Goal: Information Seeking & Learning: Find specific fact

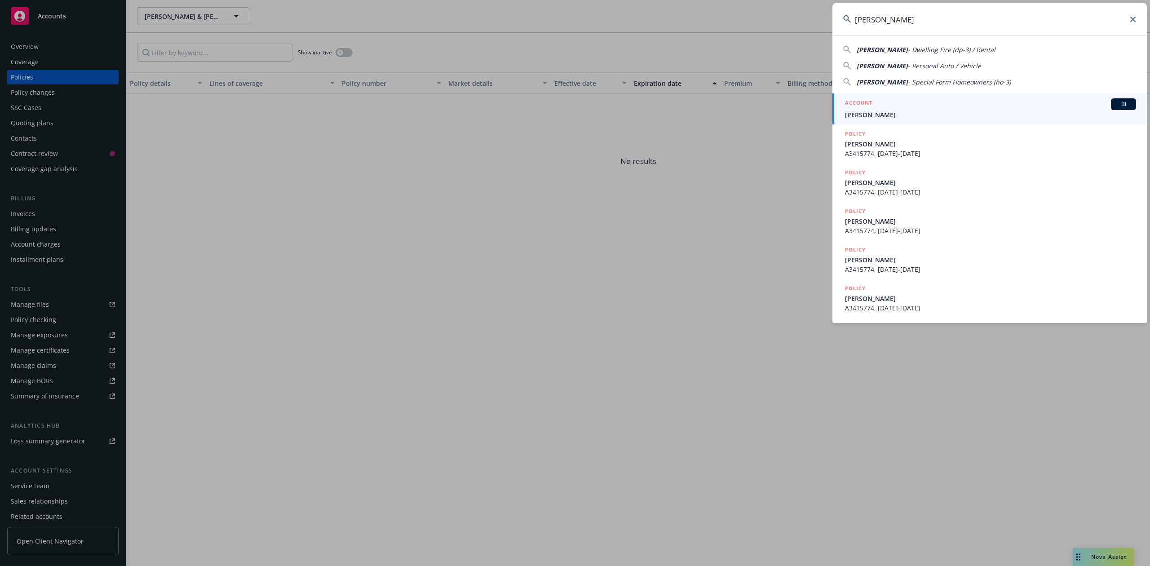
type input "[PERSON_NAME]"
click at [881, 113] on span "[PERSON_NAME]" at bounding box center [990, 114] width 291 height 9
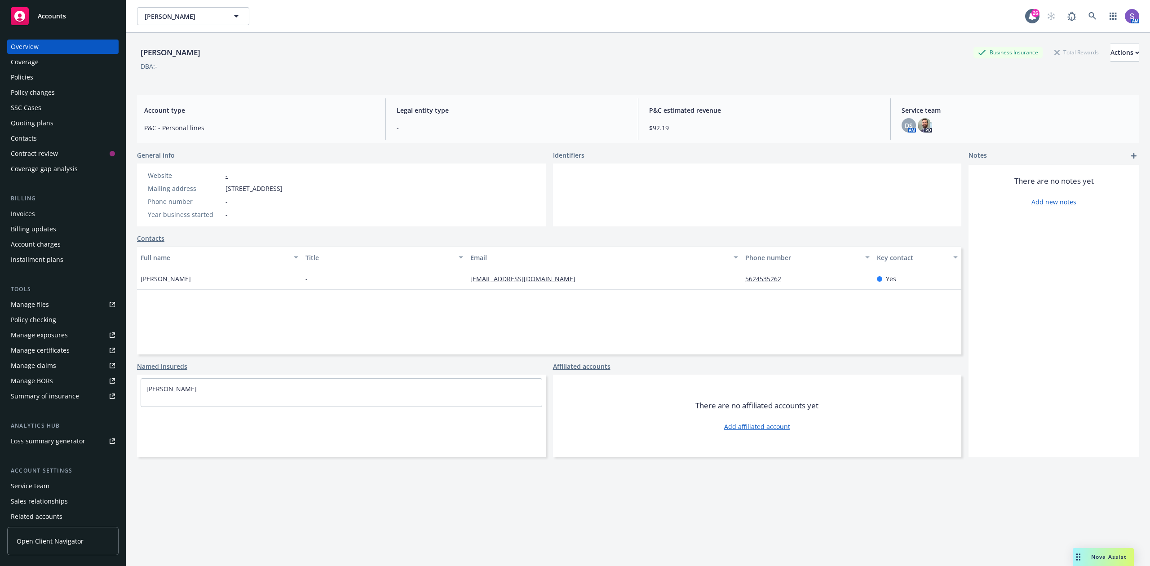
drag, startPoint x: 206, startPoint y: 277, endPoint x: 136, endPoint y: 275, distance: 70.1
click at [136, 275] on div "[PERSON_NAME] Business Insurance Total Rewards Actions DBA: - Account type P&C …" at bounding box center [638, 316] width 1024 height 566
copy span "[PERSON_NAME]"
drag, startPoint x: 358, startPoint y: 190, endPoint x: 225, endPoint y: 191, distance: 132.5
click at [225, 191] on div "Website - Mailing address [STREET_ADDRESS] Phone number - Year business started…" at bounding box center [215, 195] width 156 height 63
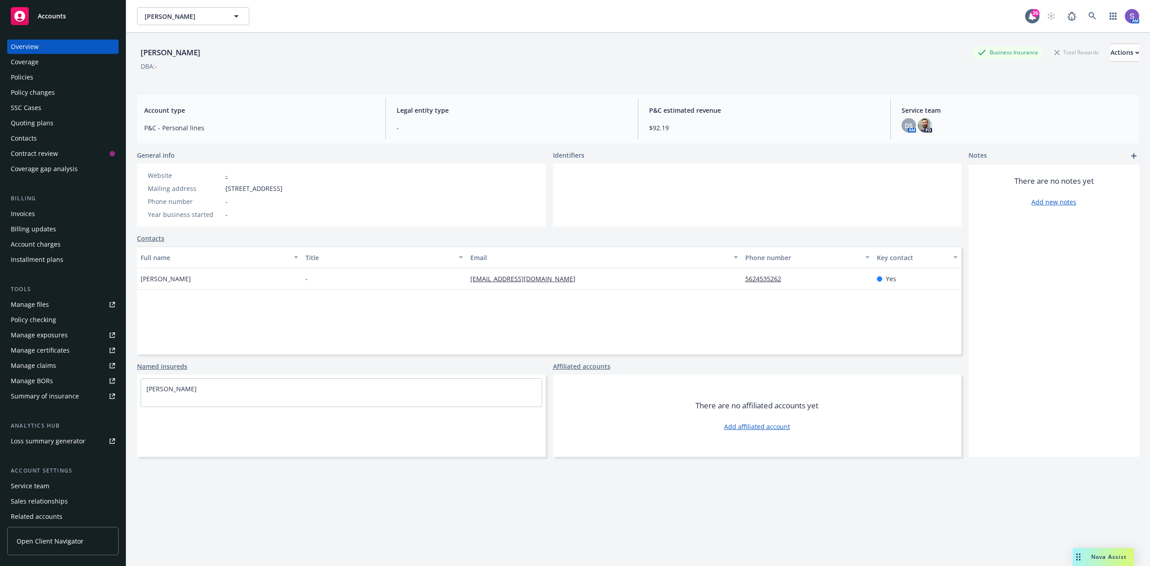
copy span "[STREET_ADDRESS]"
click at [31, 78] on div "Policies" at bounding box center [22, 77] width 22 height 14
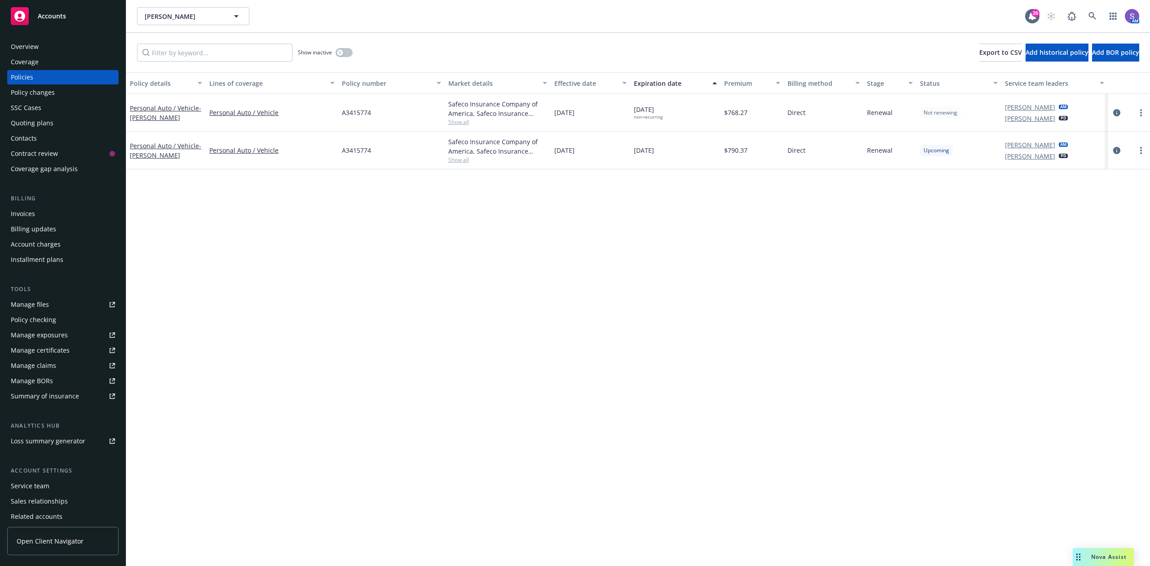
click at [33, 47] on div "Overview" at bounding box center [25, 47] width 28 height 14
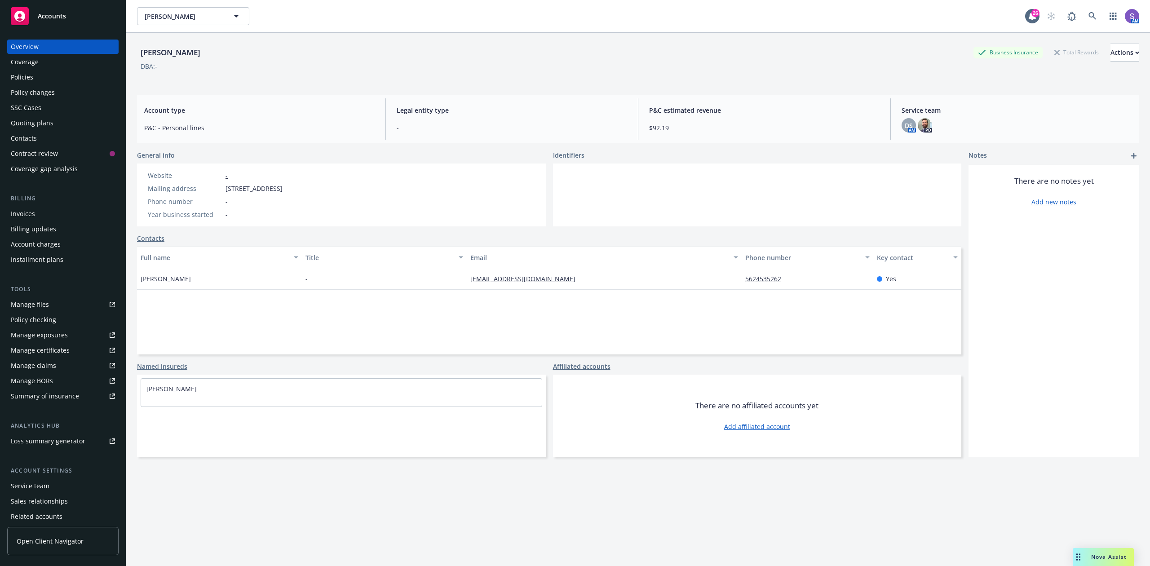
click at [238, 493] on div "[PERSON_NAME] Business Insurance Total Rewards Actions DBA: - Account type P&C …" at bounding box center [638, 310] width 1002 height 555
click at [1088, 16] on icon at bounding box center [1092, 16] width 8 height 8
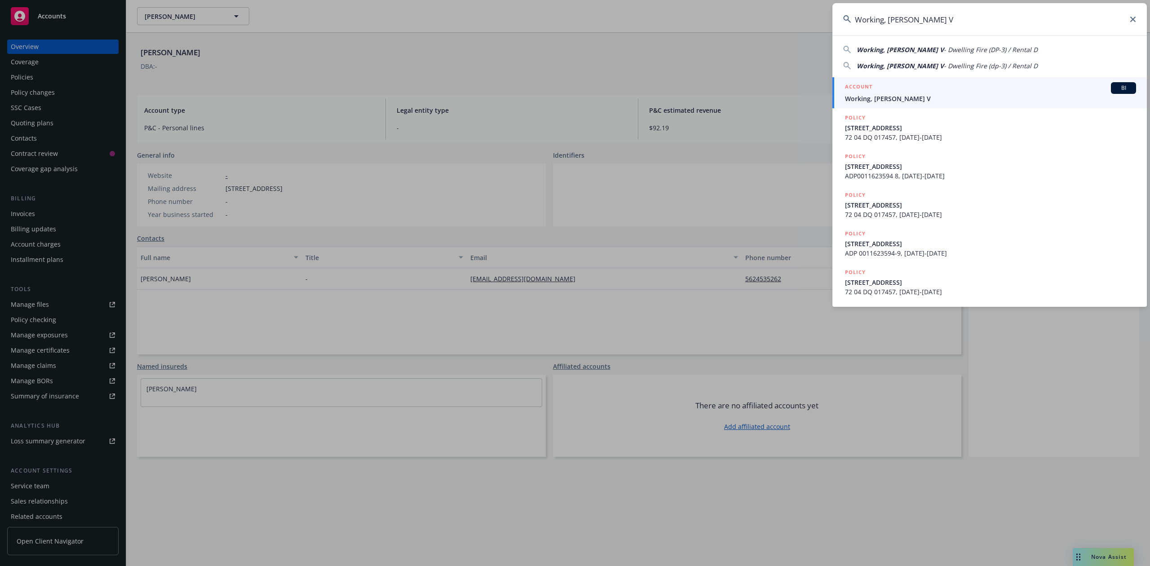
type input "Working, [PERSON_NAME] V"
click at [874, 95] on span "Working, [PERSON_NAME] V" at bounding box center [990, 98] width 291 height 9
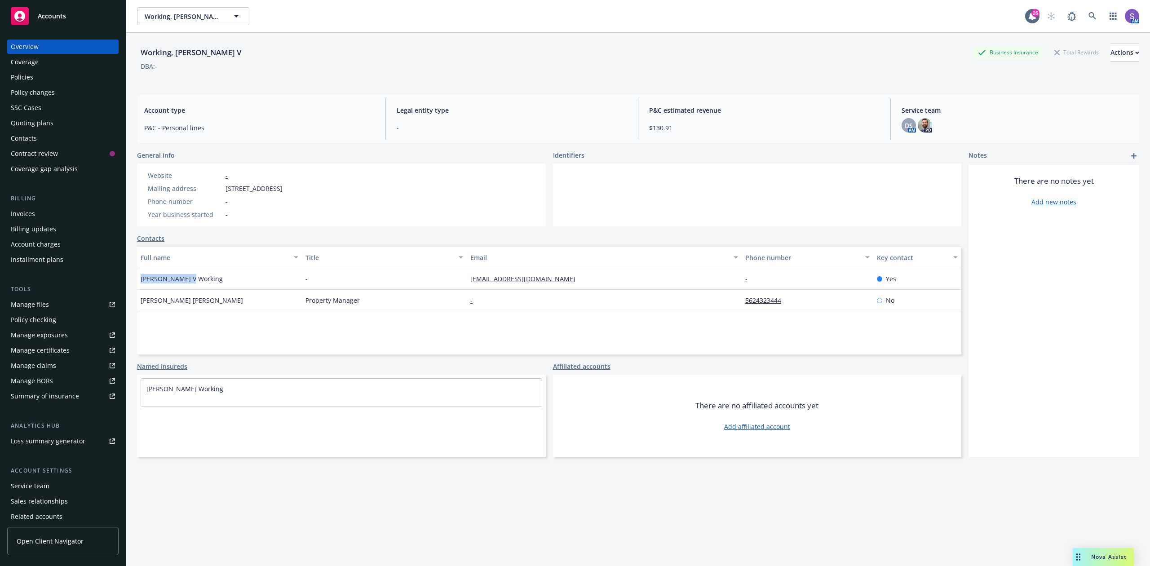
drag, startPoint x: 201, startPoint y: 283, endPoint x: 142, endPoint y: 279, distance: 59.0
click at [142, 279] on div "[PERSON_NAME] V Working" at bounding box center [219, 279] width 165 height 22
copy span "[PERSON_NAME] V Working"
click at [29, 78] on div "Policies" at bounding box center [22, 77] width 22 height 14
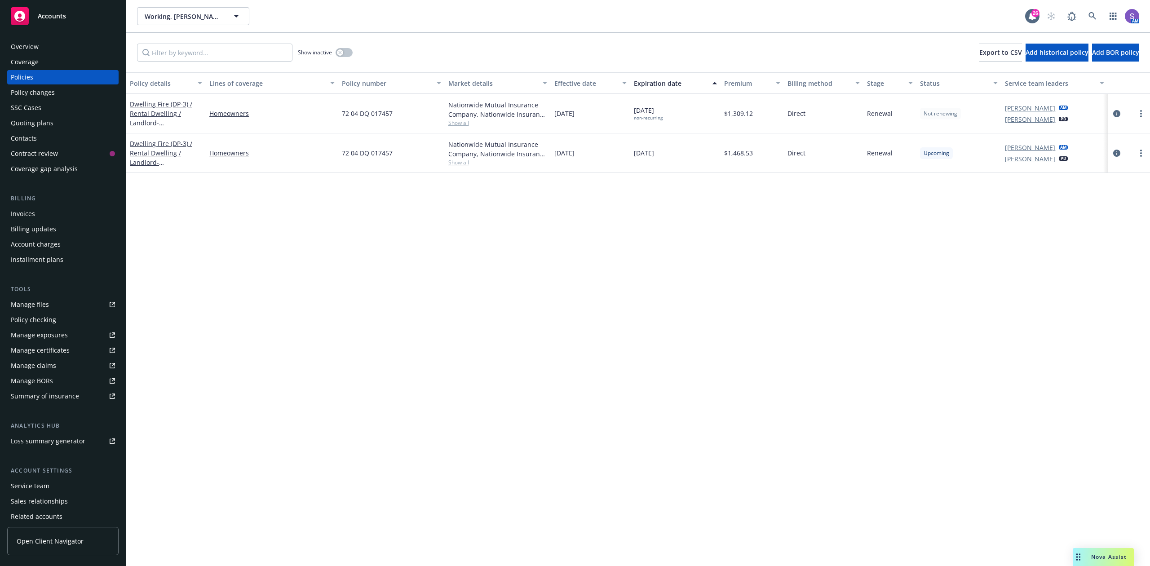
click at [36, 45] on div "Overview" at bounding box center [25, 47] width 28 height 14
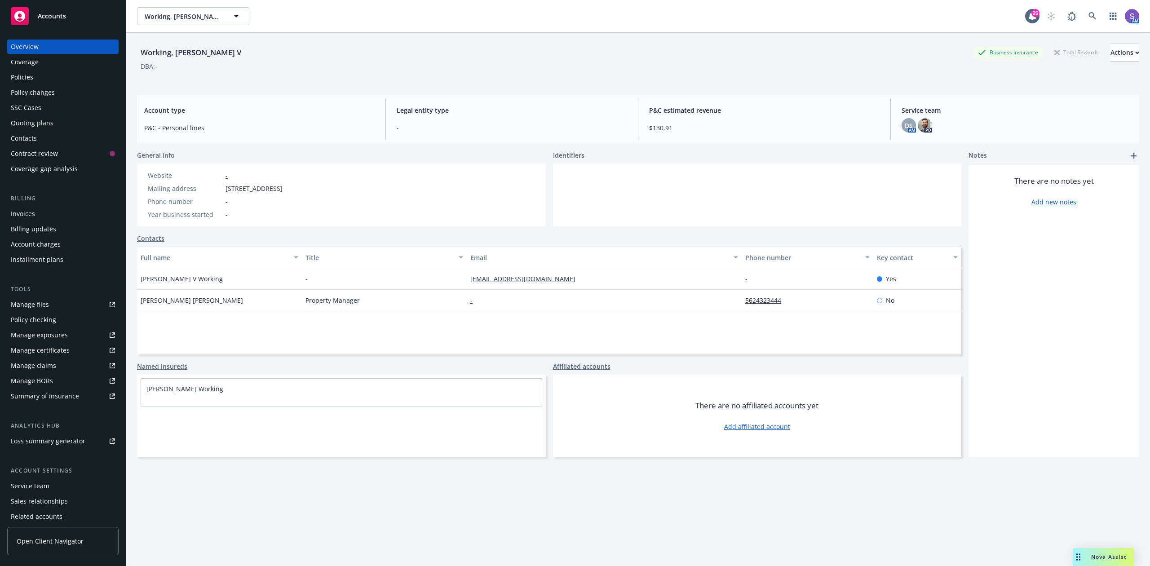
click at [26, 75] on div "Policies" at bounding box center [22, 77] width 22 height 14
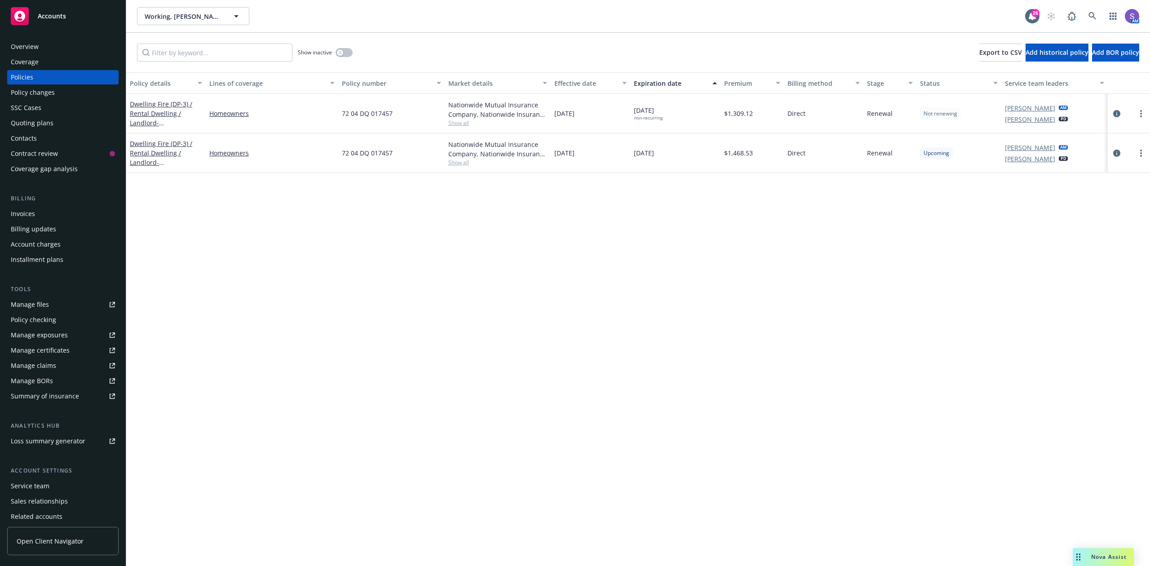
click at [38, 52] on div "Overview" at bounding box center [25, 47] width 28 height 14
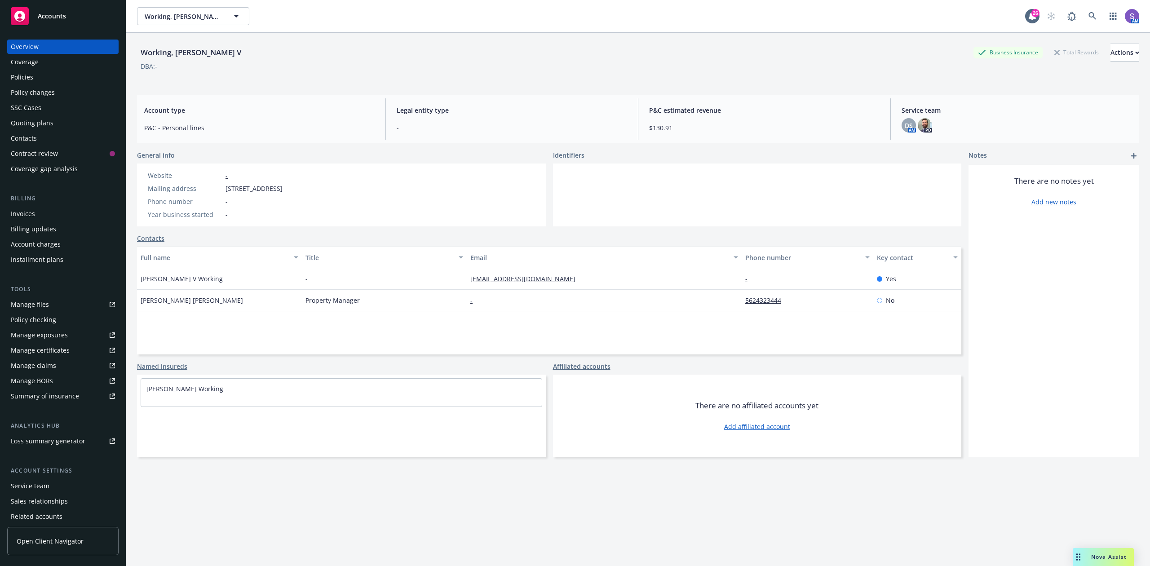
drag, startPoint x: 350, startPoint y: 187, endPoint x: 220, endPoint y: 191, distance: 130.8
click at [220, 191] on div "Website - Mailing address [STREET_ADDRESS] Phone number - Year business started…" at bounding box center [215, 195] width 156 height 63
copy div "[STREET_ADDRESS]"
click at [1088, 15] on icon at bounding box center [1092, 16] width 8 height 8
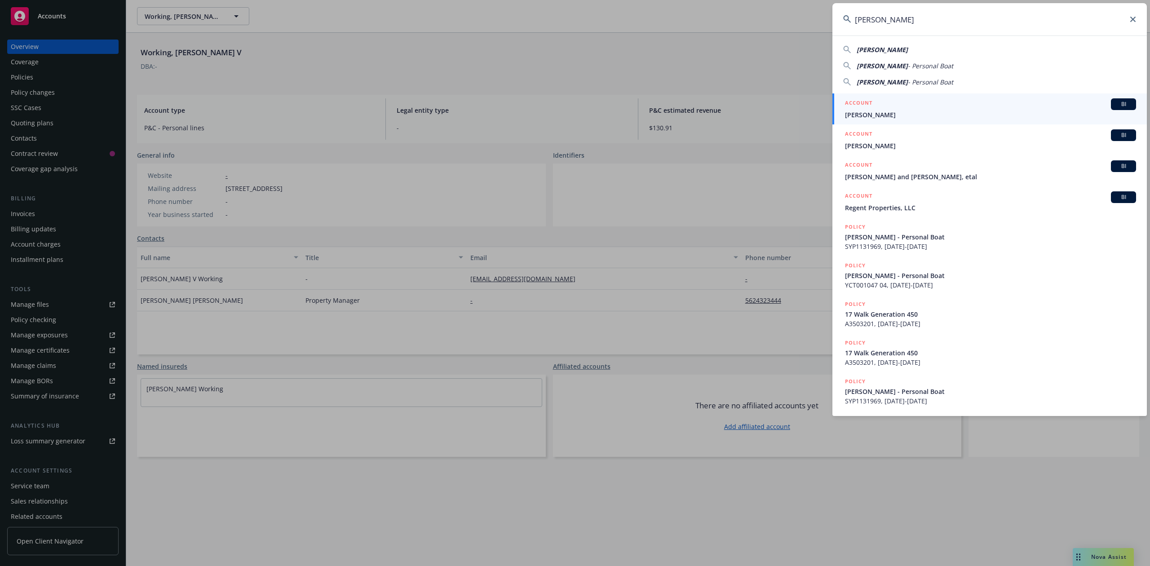
type input "[PERSON_NAME]"
click at [876, 110] on span "[PERSON_NAME]" at bounding box center [990, 114] width 291 height 9
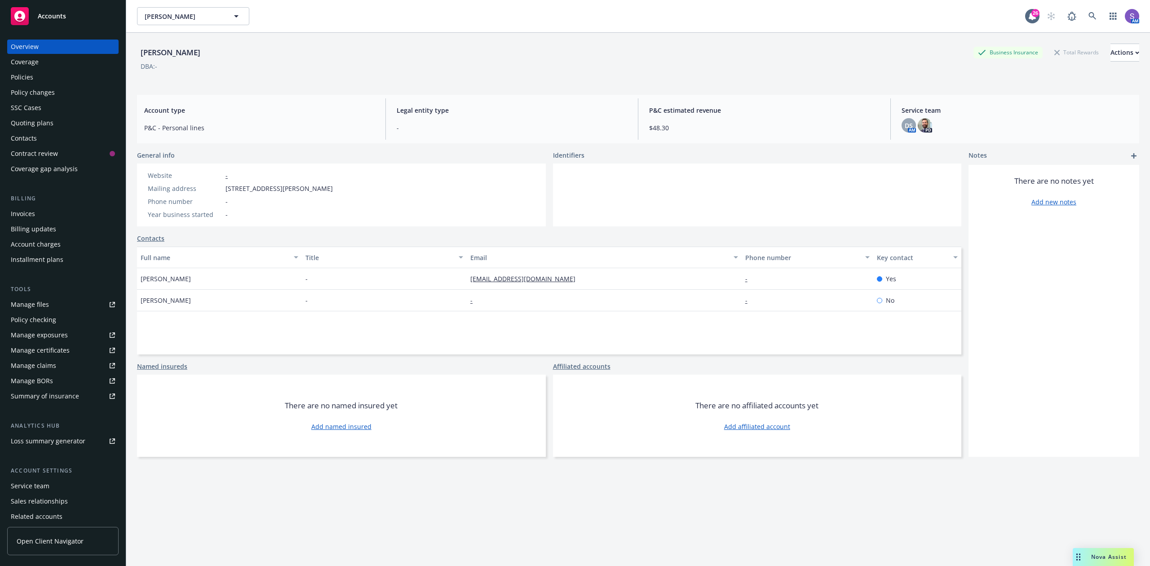
drag, startPoint x: 338, startPoint y: 187, endPoint x: 226, endPoint y: 187, distance: 111.4
click at [226, 187] on div "Website - Mailing address [STREET_ADDRESS][PERSON_NAME] Phone number - Year bus…" at bounding box center [240, 195] width 207 height 63
copy span "[STREET_ADDRESS][PERSON_NAME]"
click at [22, 76] on div "Policies" at bounding box center [22, 77] width 22 height 14
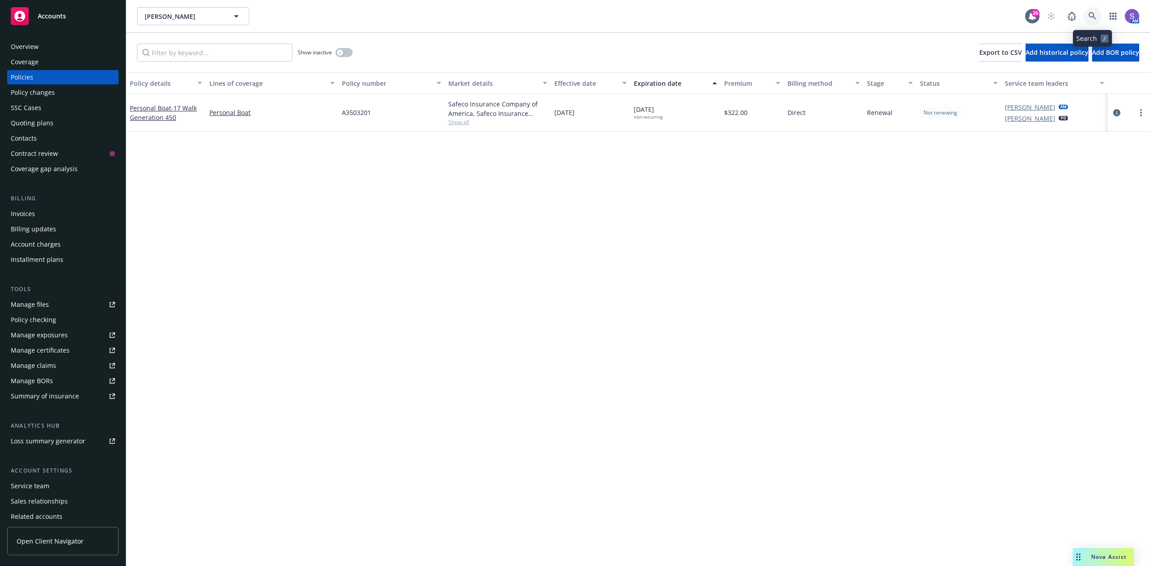
click at [1093, 15] on icon at bounding box center [1092, 16] width 8 height 8
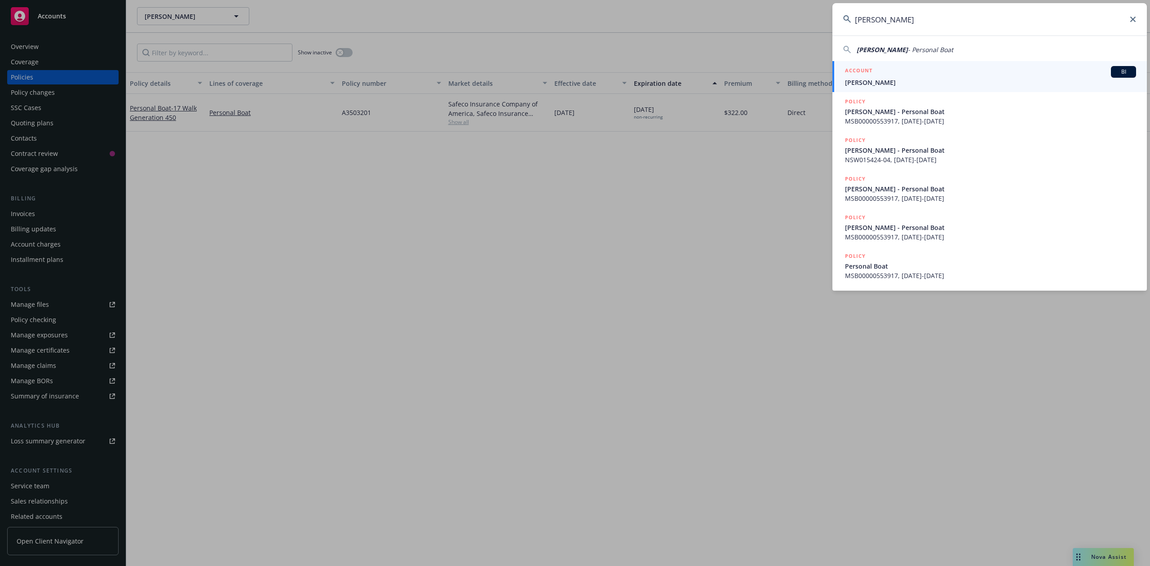
type input "[PERSON_NAME]"
click at [873, 84] on span "[PERSON_NAME]" at bounding box center [990, 82] width 291 height 9
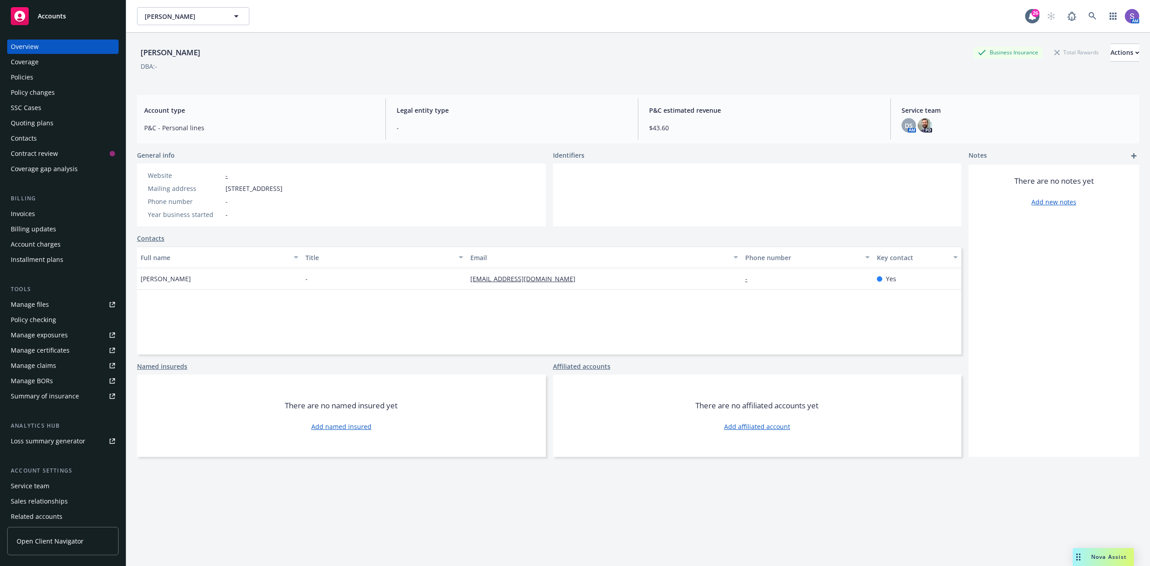
drag, startPoint x: 202, startPoint y: 281, endPoint x: 137, endPoint y: 281, distance: 64.2
click at [137, 281] on div "[PERSON_NAME]" at bounding box center [219, 279] width 165 height 22
copy span "[PERSON_NAME]"
drag, startPoint x: 220, startPoint y: 190, endPoint x: 383, endPoint y: 190, distance: 163.5
click at [383, 190] on div "Website - Mailing address [STREET_ADDRESS] Phone number - Year business started…" at bounding box center [341, 195] width 409 height 63
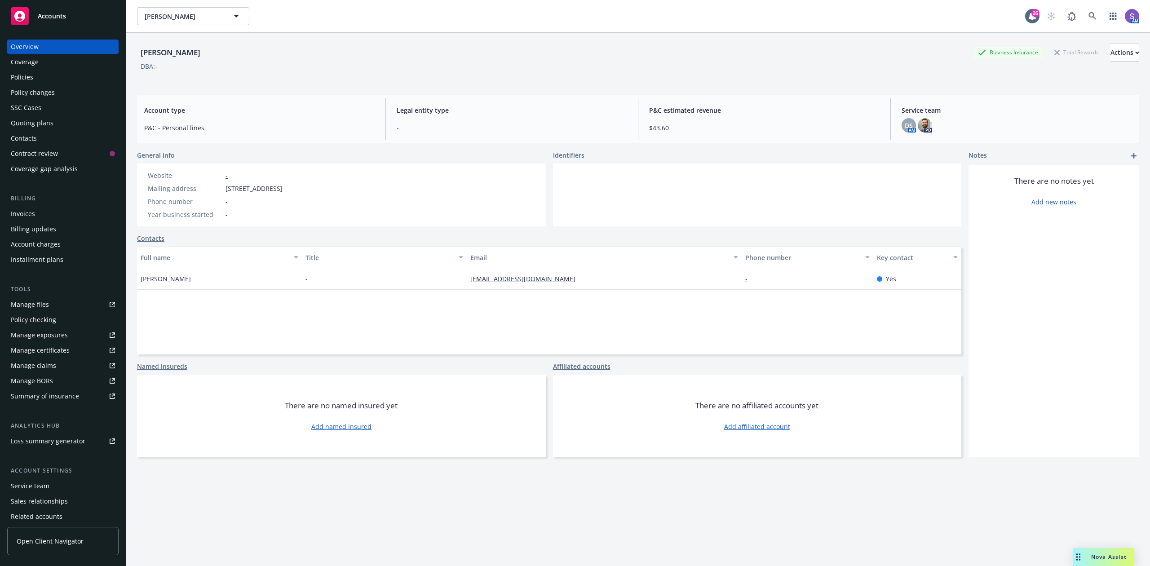
copy div "[STREET_ADDRESS]"
click at [1088, 13] on icon at bounding box center [1092, 16] width 8 height 8
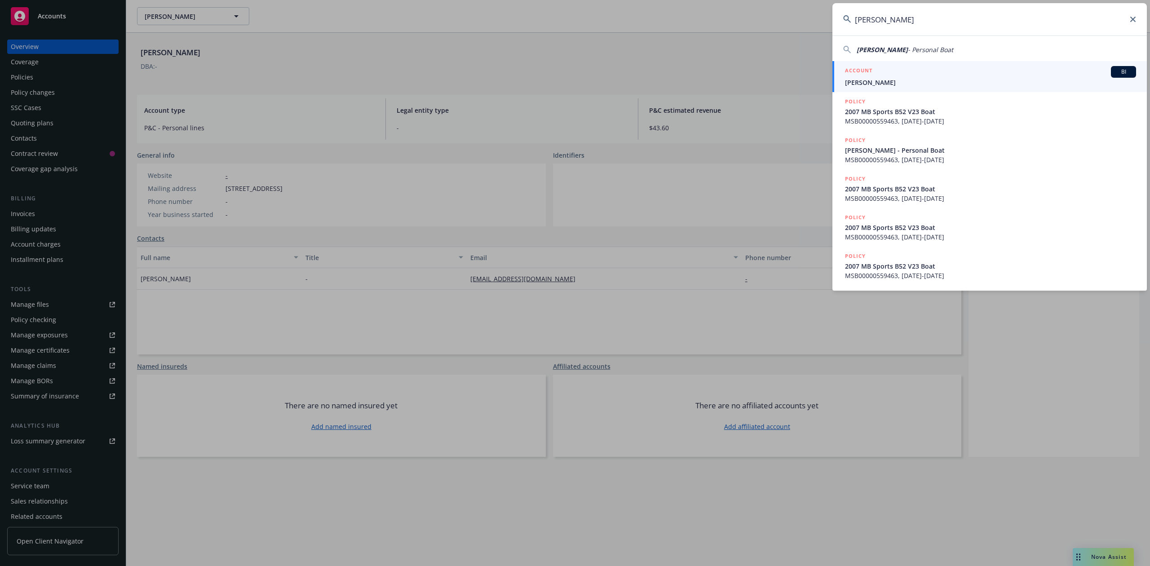
type input "[PERSON_NAME]"
click at [889, 78] on span "[PERSON_NAME]" at bounding box center [990, 82] width 291 height 9
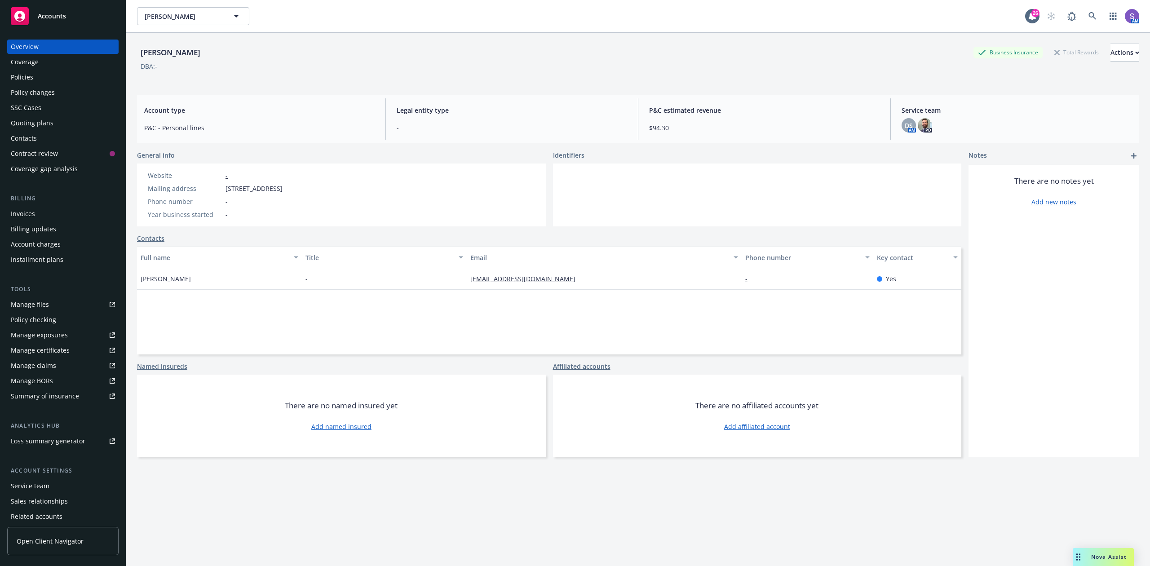
click at [17, 75] on div "Policies" at bounding box center [22, 77] width 22 height 14
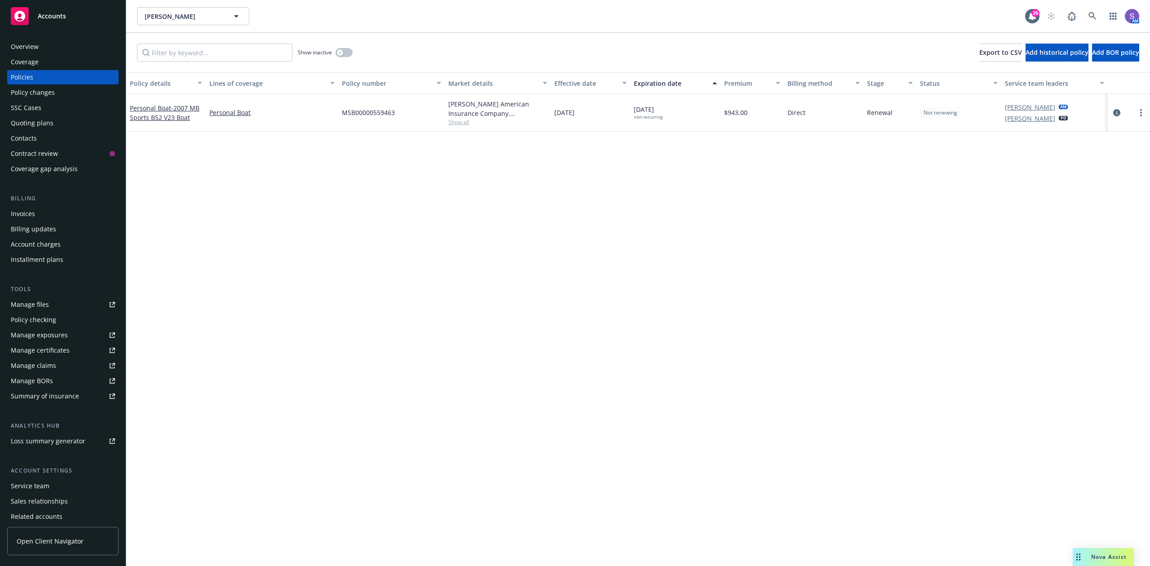
click at [22, 46] on div "Overview" at bounding box center [25, 47] width 28 height 14
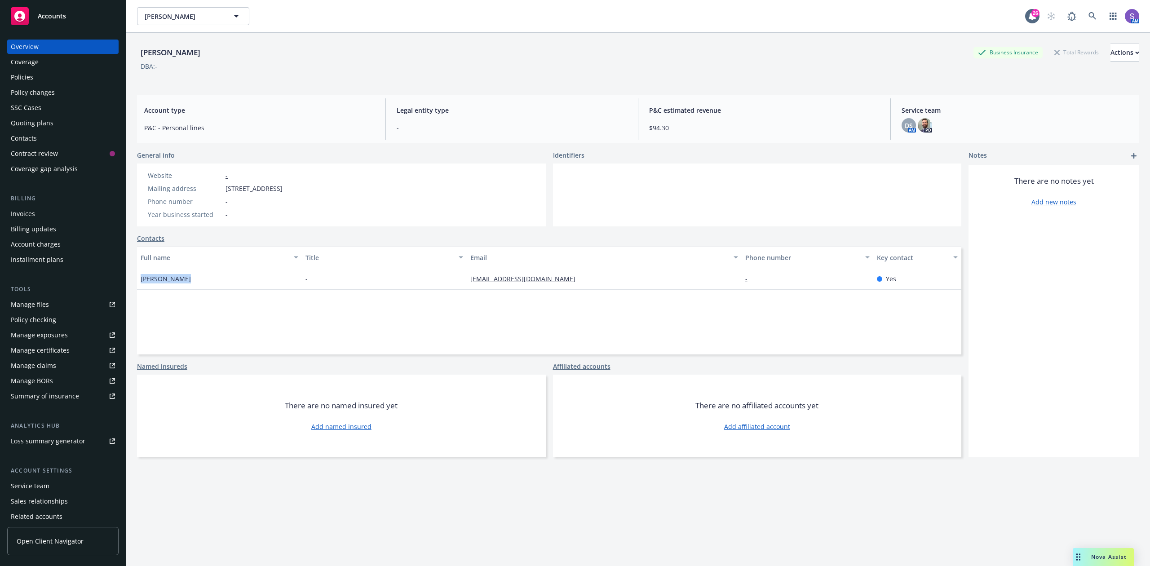
drag, startPoint x: 196, startPoint y: 281, endPoint x: 131, endPoint y: 279, distance: 64.7
click at [131, 279] on div "[PERSON_NAME] Business Insurance Total Rewards Actions DBA: - Account type P&C …" at bounding box center [638, 316] width 1024 height 566
copy span "[PERSON_NAME]"
drag, startPoint x: 217, startPoint y: 187, endPoint x: 349, endPoint y: 187, distance: 131.2
click at [349, 187] on div "Website - Mailing address [STREET_ADDRESS] Phone number - Year business started…" at bounding box center [341, 195] width 409 height 63
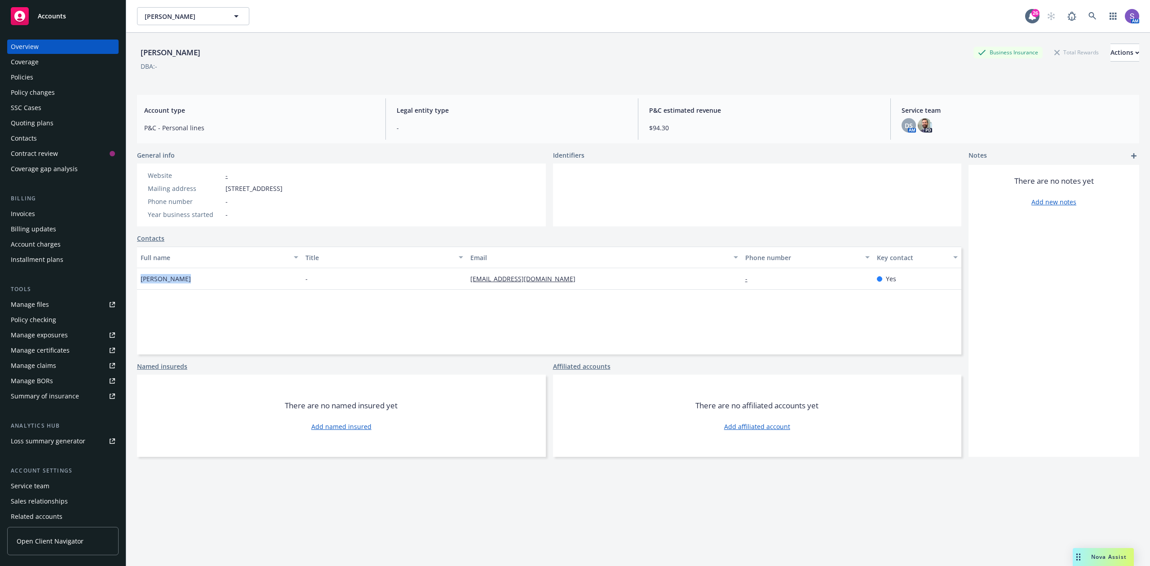
copy div "[STREET_ADDRESS]"
click at [33, 78] on div "Policies" at bounding box center [63, 77] width 104 height 14
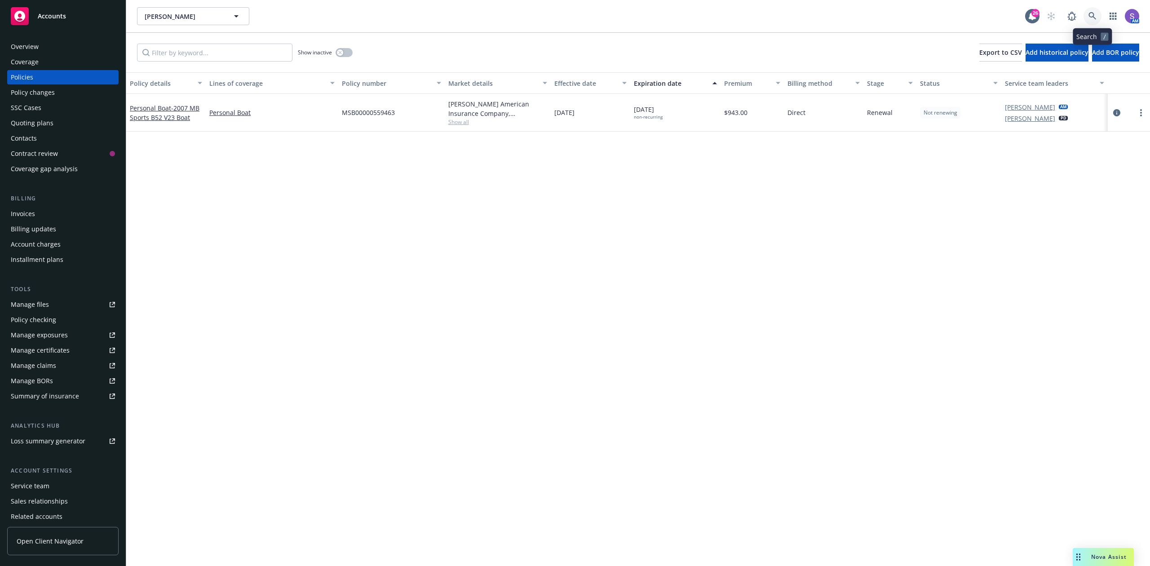
click at [1094, 13] on icon at bounding box center [1092, 16] width 8 height 8
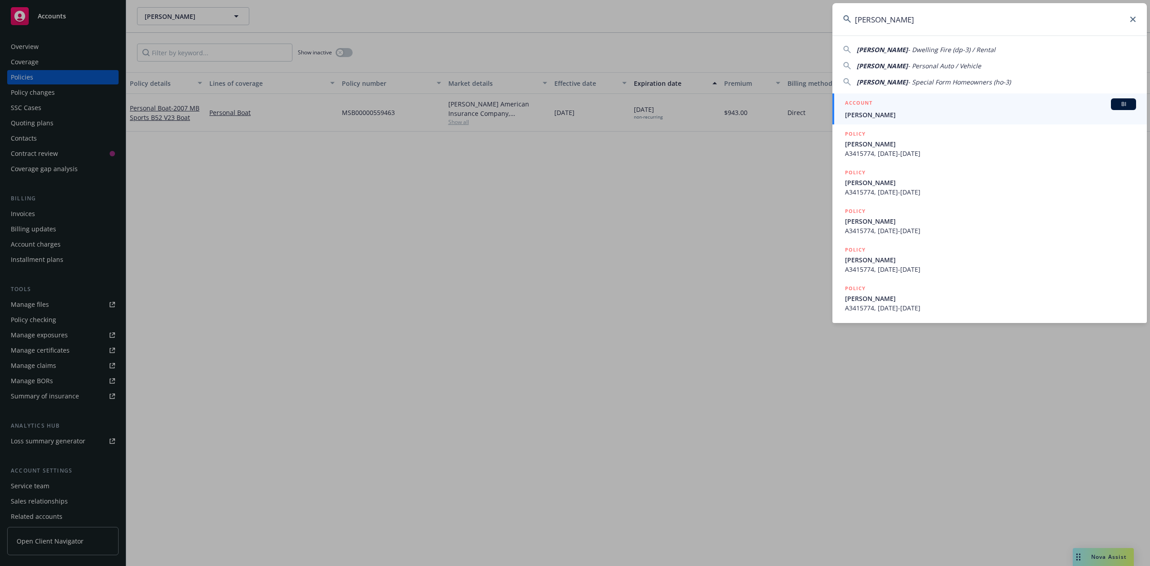
type input "[PERSON_NAME]"
click at [901, 111] on span "[PERSON_NAME]" at bounding box center [990, 114] width 291 height 9
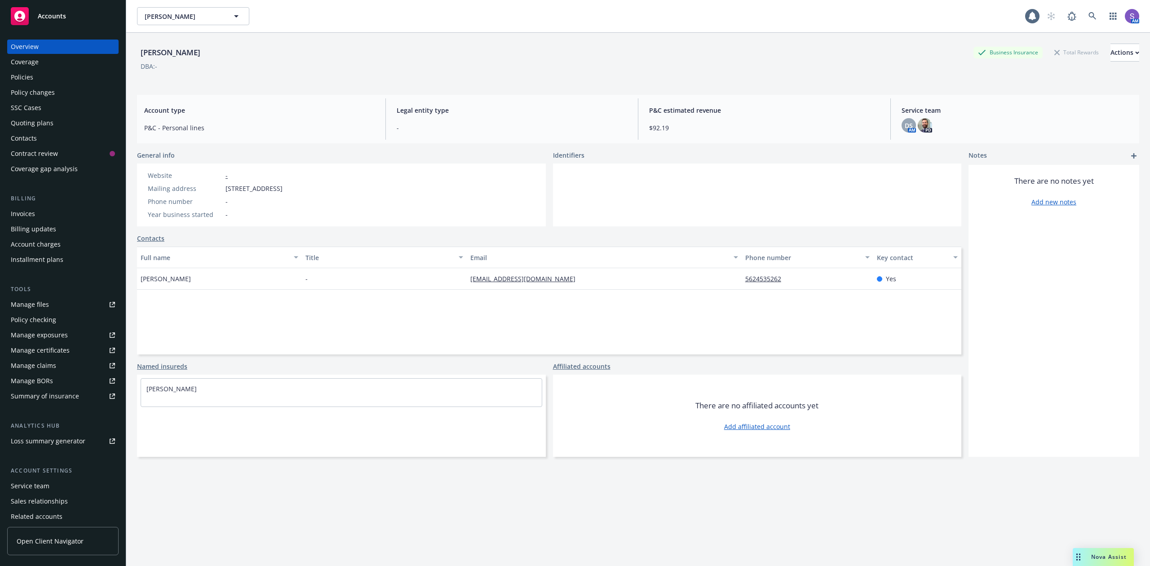
click at [31, 77] on div "Policies" at bounding box center [22, 77] width 22 height 14
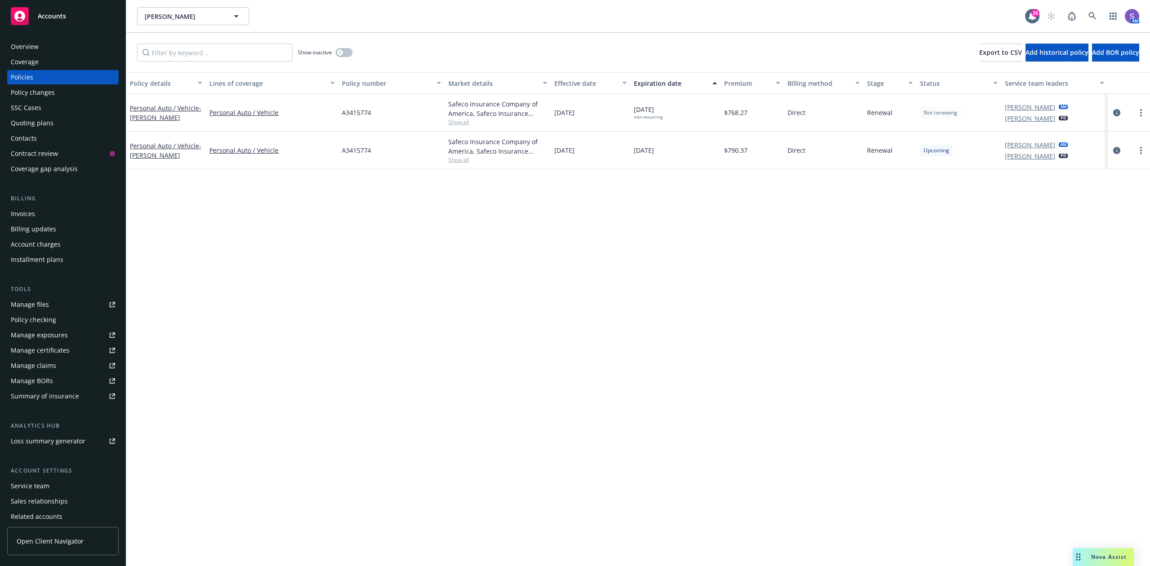
click at [26, 45] on div "Overview" at bounding box center [25, 47] width 28 height 14
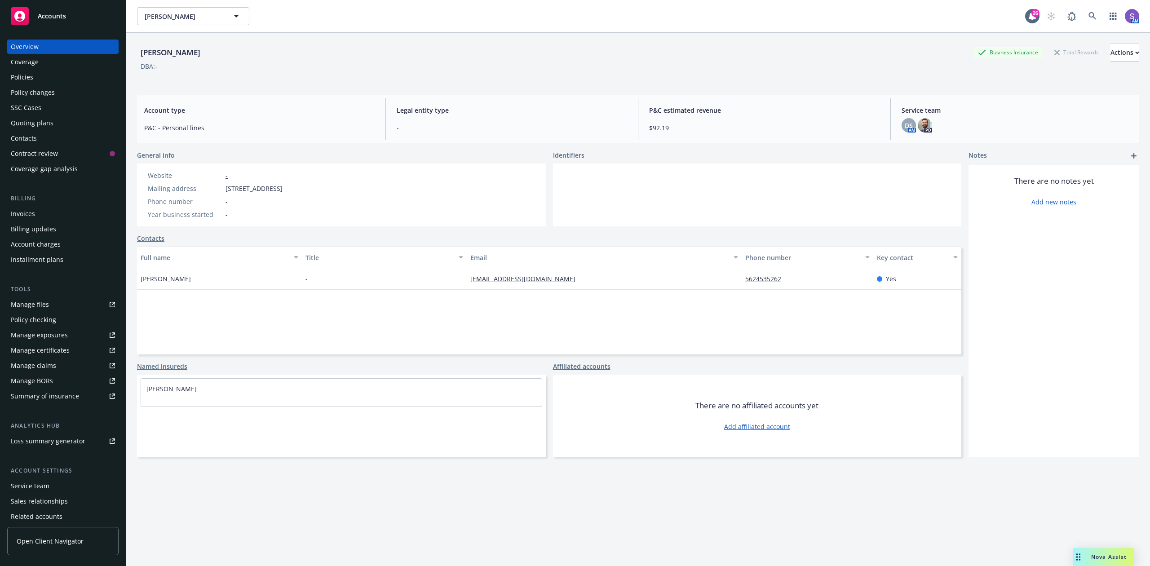
drag, startPoint x: 221, startPoint y: 189, endPoint x: 372, endPoint y: 194, distance: 151.0
click at [372, 194] on div "Website - Mailing address [STREET_ADDRESS] Phone number - Year business started…" at bounding box center [341, 195] width 409 height 63
click at [1088, 20] on icon at bounding box center [1092, 16] width 8 height 8
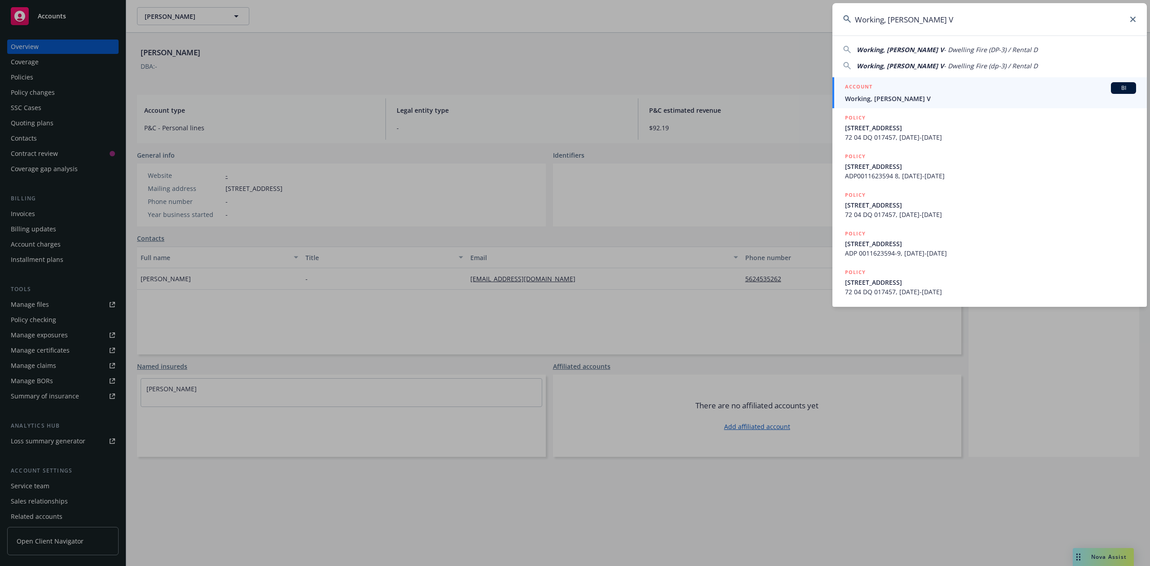
type input "Working, [PERSON_NAME] V"
click at [869, 96] on span "Working, [PERSON_NAME] V" at bounding box center [990, 98] width 291 height 9
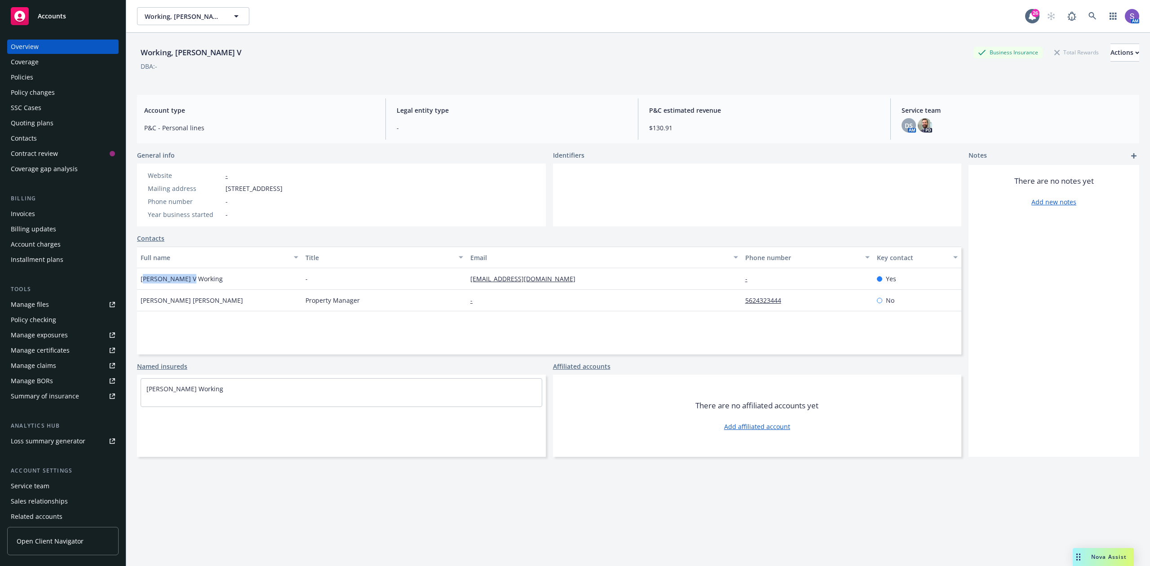
drag, startPoint x: 206, startPoint y: 279, endPoint x: 146, endPoint y: 281, distance: 60.2
click at [146, 281] on div "[PERSON_NAME] V Working" at bounding box center [219, 279] width 165 height 22
click at [13, 72] on div "Policies" at bounding box center [22, 77] width 22 height 14
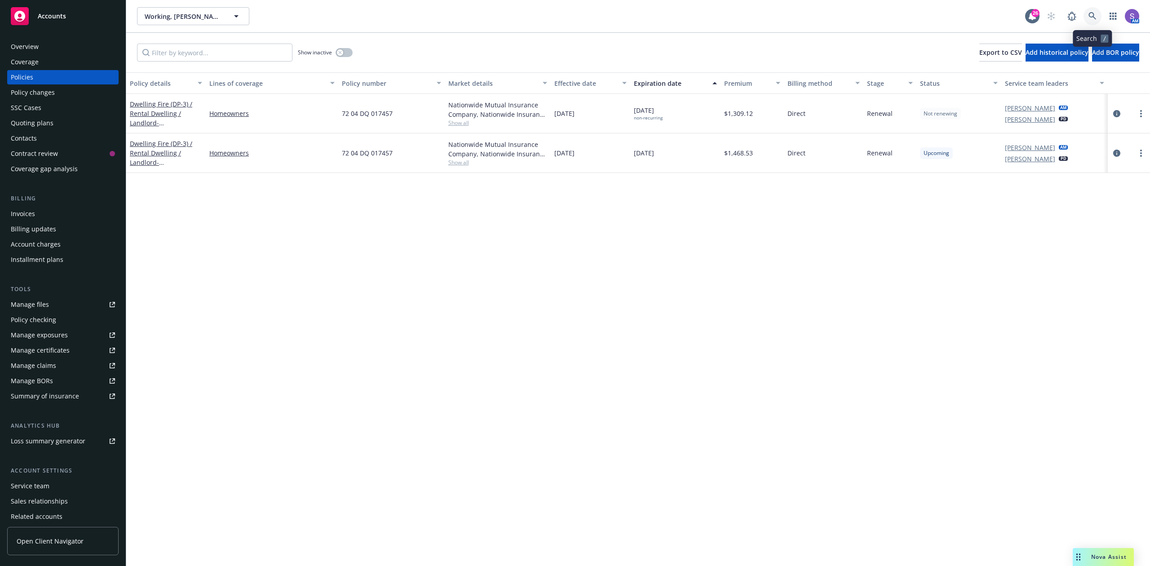
click at [1085, 15] on link at bounding box center [1093, 16] width 18 height 18
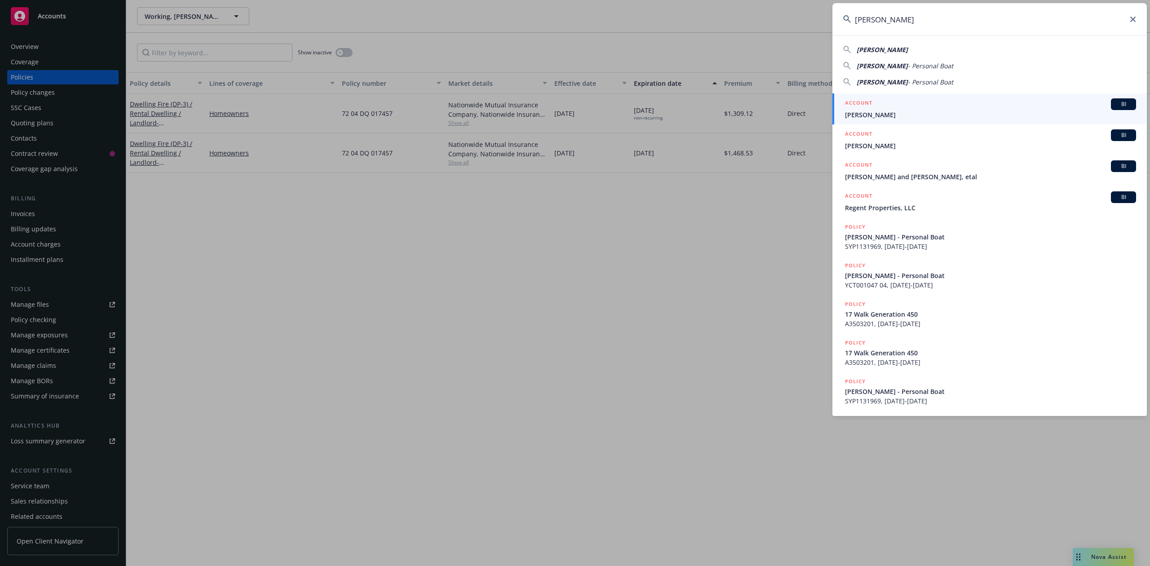
type input "[PERSON_NAME]"
click at [873, 123] on link "ACCOUNT BI [PERSON_NAME]" at bounding box center [989, 108] width 314 height 31
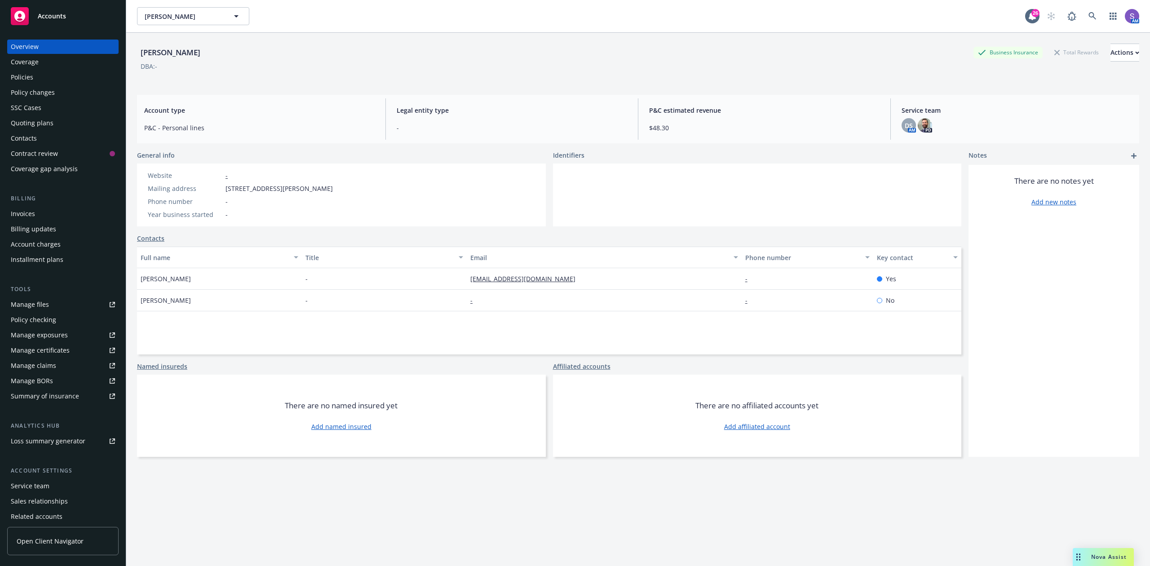
drag, startPoint x: 343, startPoint y: 189, endPoint x: 259, endPoint y: 196, distance: 84.8
click at [216, 193] on div "Website - Mailing address [STREET_ADDRESS][PERSON_NAME] Phone number - Year bus…" at bounding box center [341, 195] width 409 height 63
click at [341, 202] on div "Website - Mailing address [STREET_ADDRESS][PERSON_NAME] Phone number - Year bus…" at bounding box center [341, 195] width 409 height 63
click at [27, 74] on div "Policies" at bounding box center [22, 77] width 22 height 14
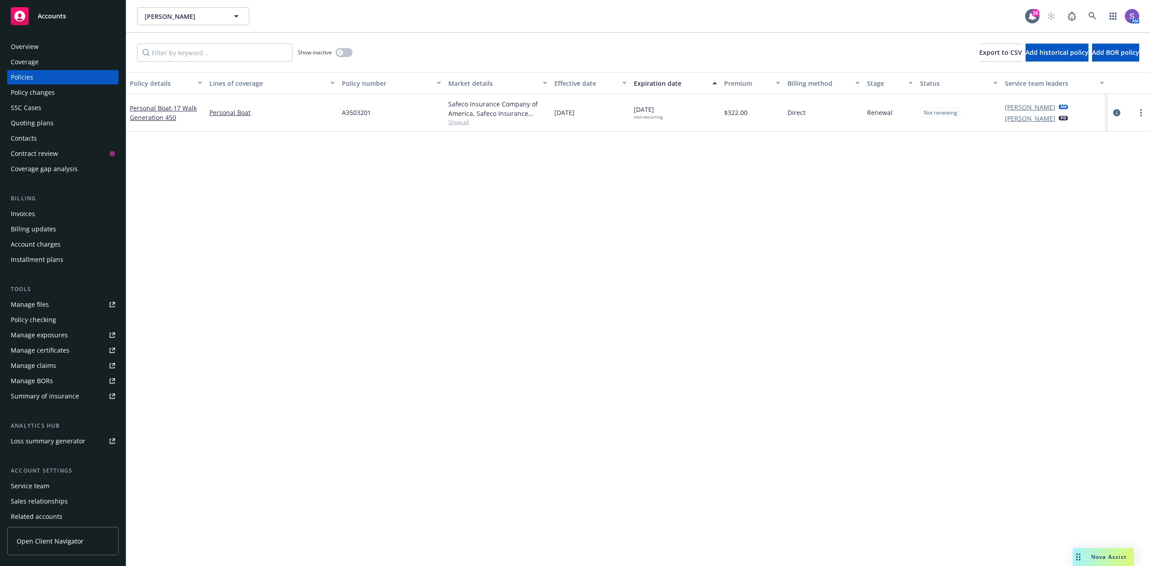
click at [31, 47] on div "Overview" at bounding box center [25, 47] width 28 height 14
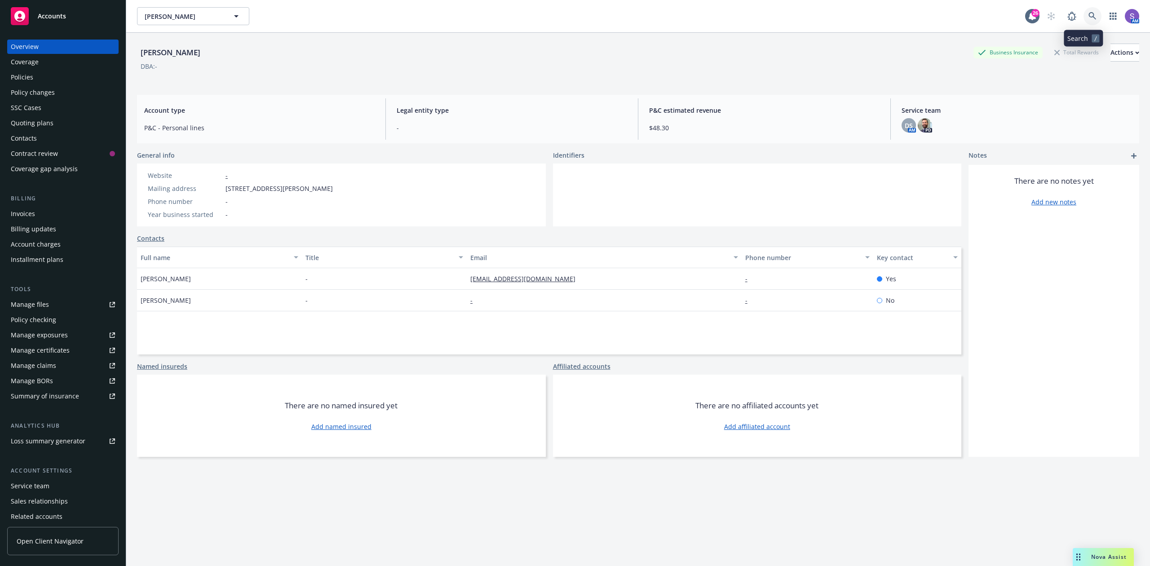
click at [1084, 11] on link at bounding box center [1093, 16] width 18 height 18
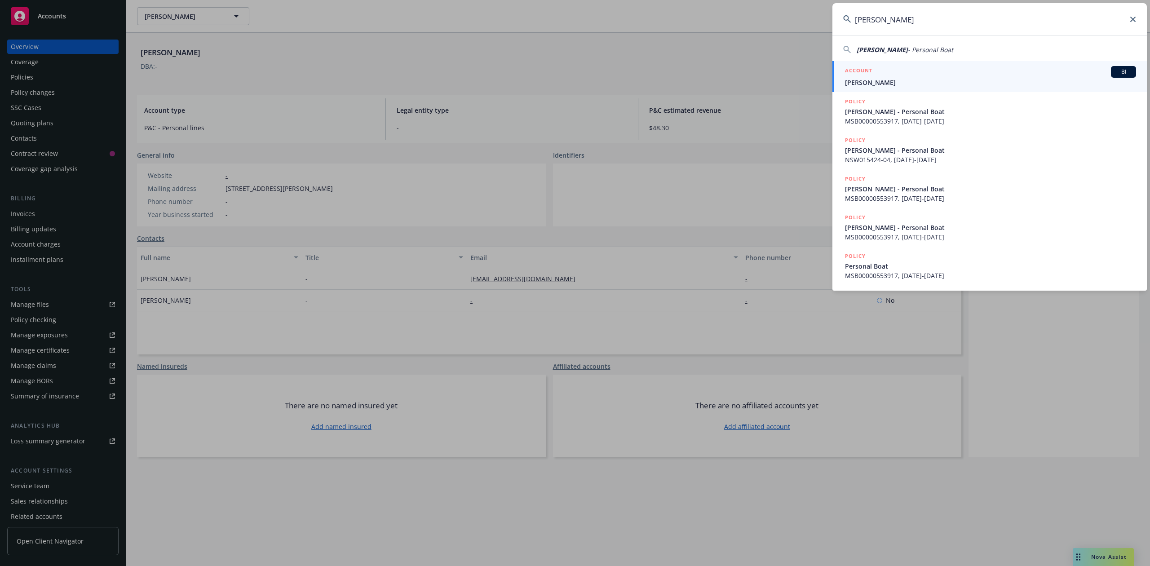
type input "[PERSON_NAME]"
click at [897, 72] on div "ACCOUNT BI" at bounding box center [990, 72] width 291 height 12
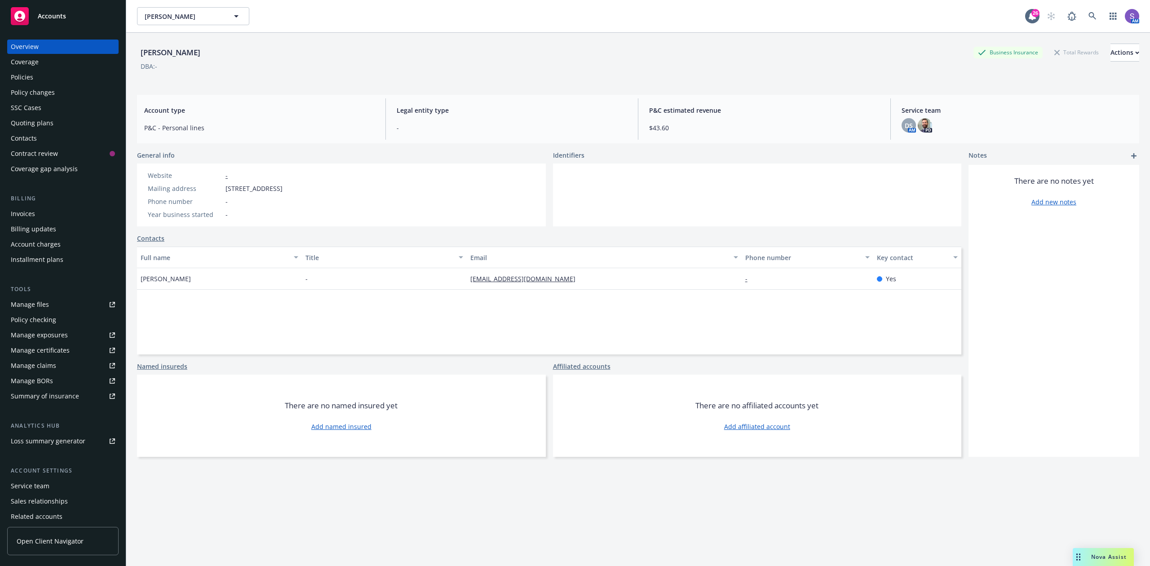
drag, startPoint x: 194, startPoint y: 285, endPoint x: 130, endPoint y: 282, distance: 64.3
click at [130, 282] on div "[PERSON_NAME] Business Insurance Total Rewards Actions DBA: - Account type P&C …" at bounding box center [638, 316] width 1024 height 566
click at [34, 74] on div "Policies" at bounding box center [63, 77] width 104 height 14
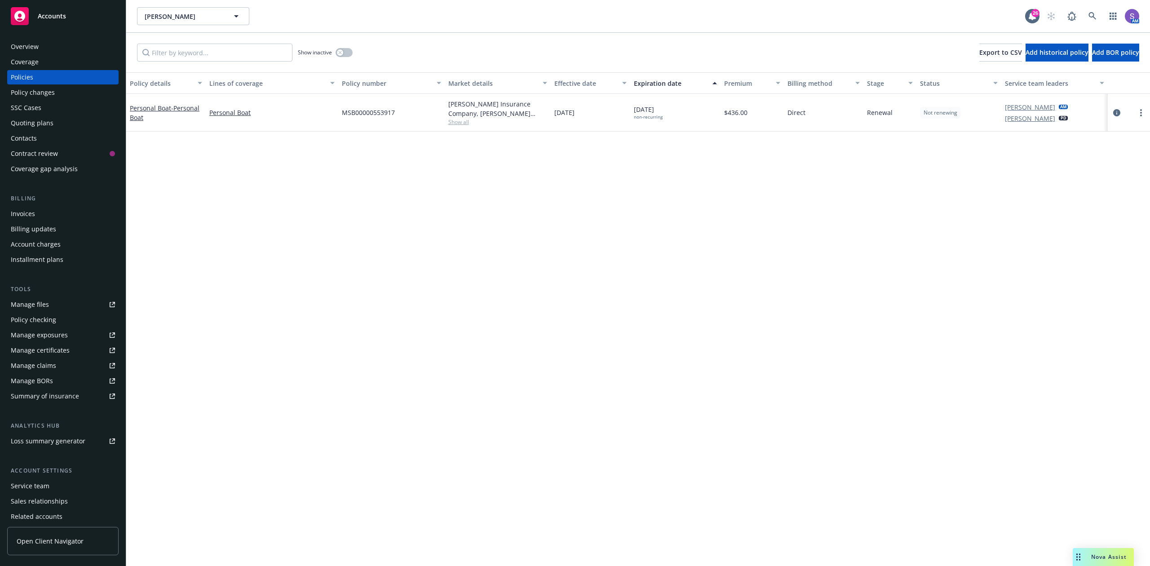
click at [676, 331] on div "Policy details Lines of coverage Policy number Market details Effective date Ex…" at bounding box center [638, 319] width 1024 height 494
click at [1094, 14] on icon at bounding box center [1092, 16] width 8 height 8
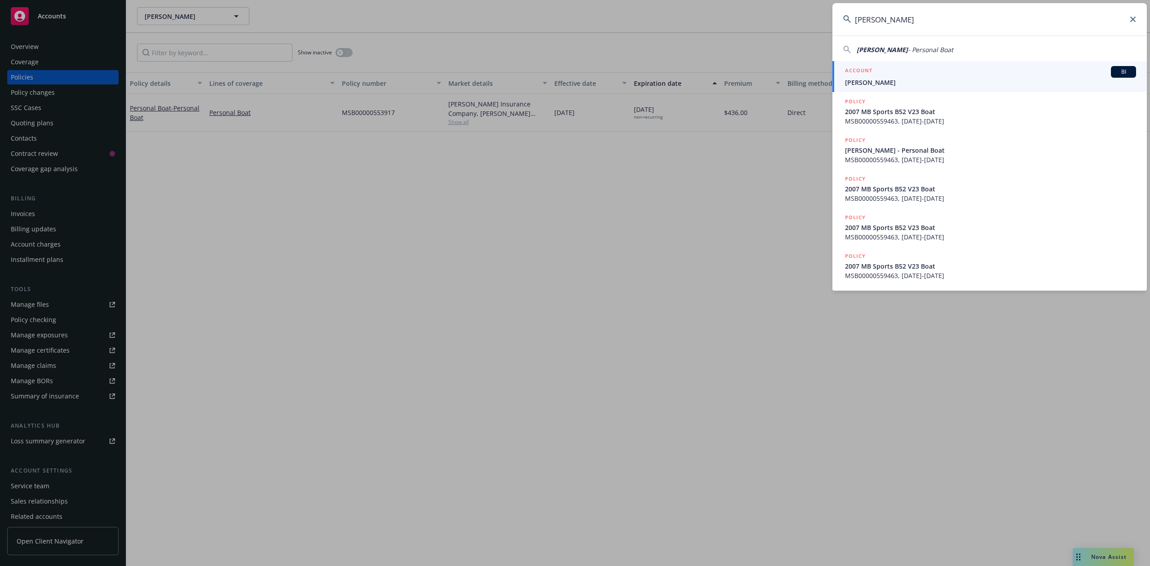
type input "[PERSON_NAME]"
click at [876, 74] on div "ACCOUNT BI" at bounding box center [990, 72] width 291 height 12
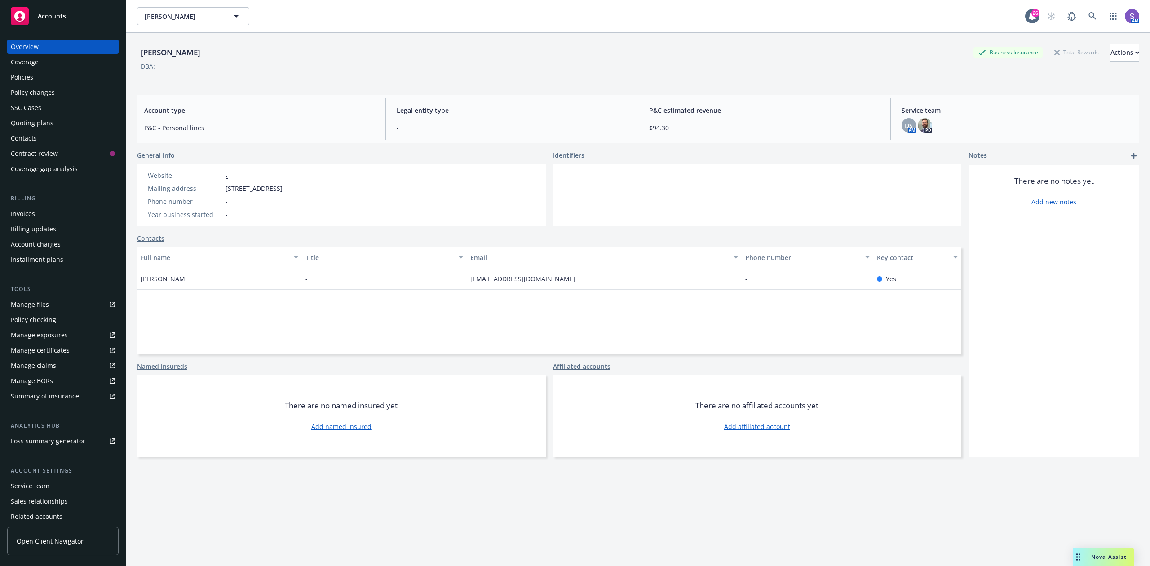
click at [8, 74] on link "Policies" at bounding box center [62, 77] width 111 height 14
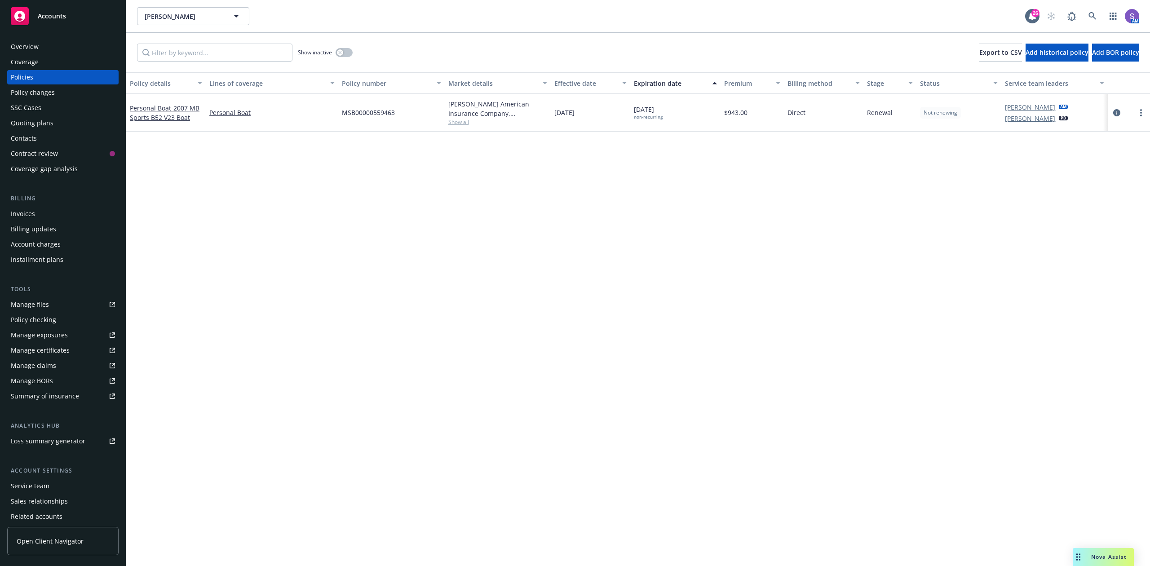
click at [33, 47] on div "Overview" at bounding box center [25, 47] width 28 height 14
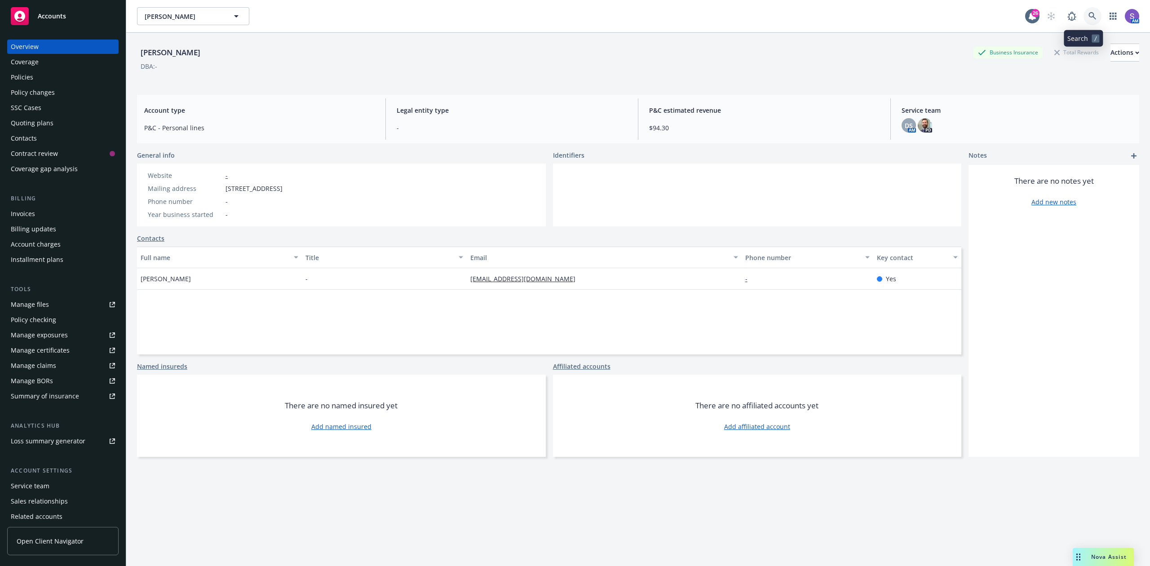
click at [1088, 13] on icon at bounding box center [1092, 16] width 8 height 8
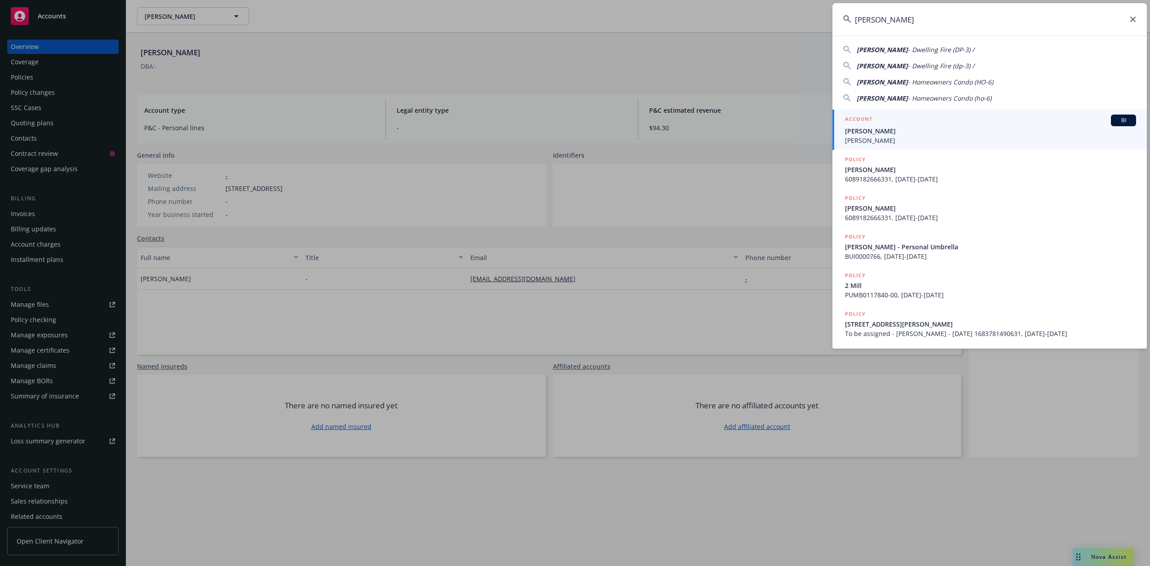
type input "[PERSON_NAME]"
drag, startPoint x: 880, startPoint y: 133, endPoint x: 863, endPoint y: 128, distance: 17.7
click at [880, 133] on span "[PERSON_NAME]" at bounding box center [990, 130] width 291 height 9
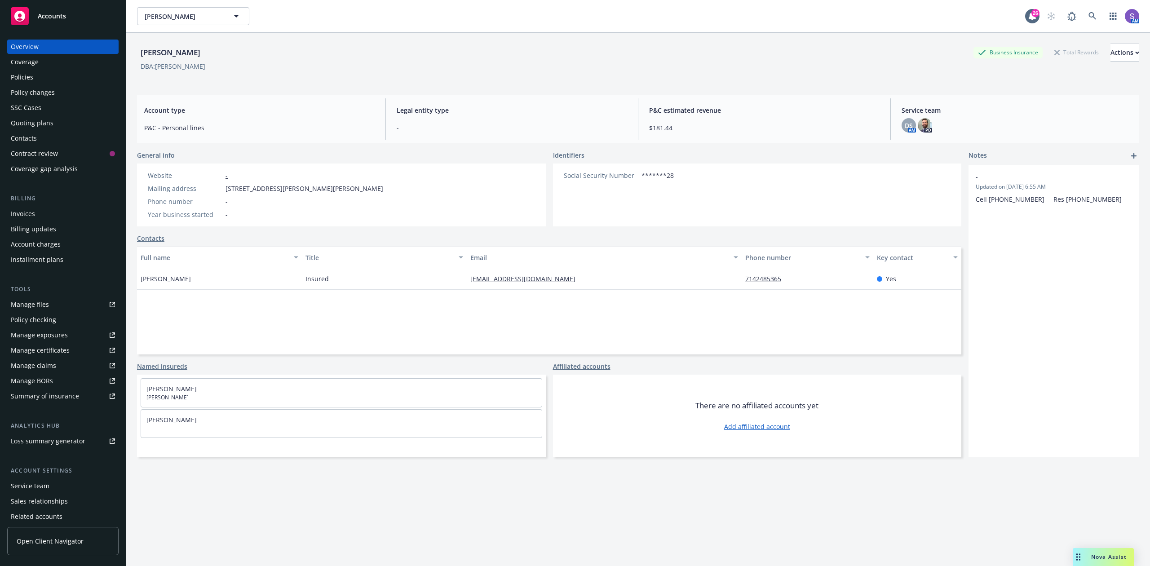
click at [24, 80] on div "Policies" at bounding box center [22, 77] width 22 height 14
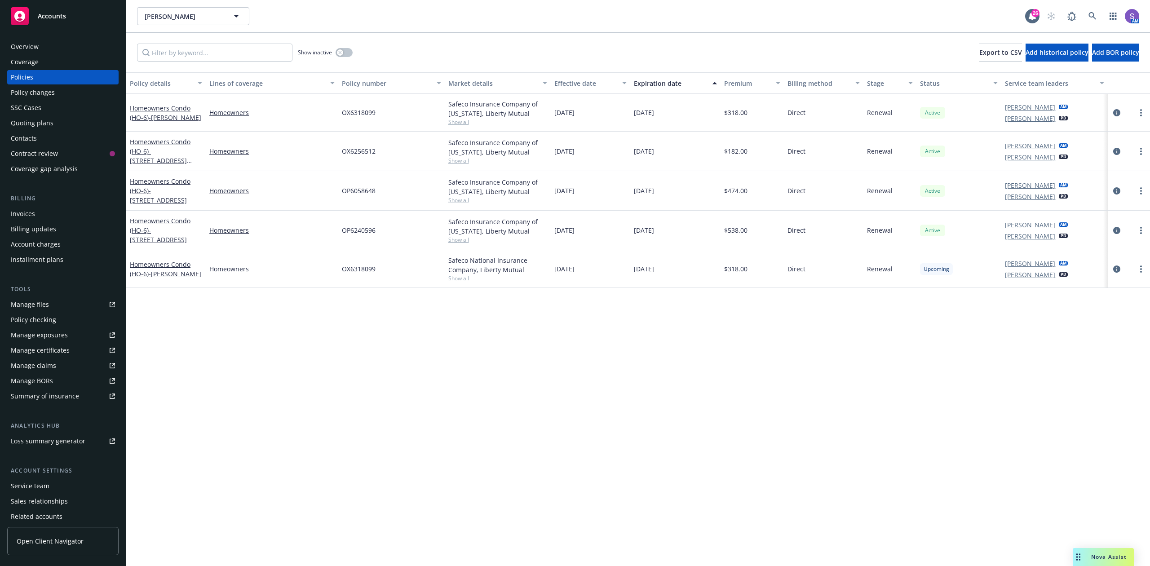
click at [358, 156] on div "OX6256512" at bounding box center [391, 152] width 106 height 40
copy span "OX6256512"
click at [365, 189] on span "OP6058648" at bounding box center [359, 190] width 34 height 9
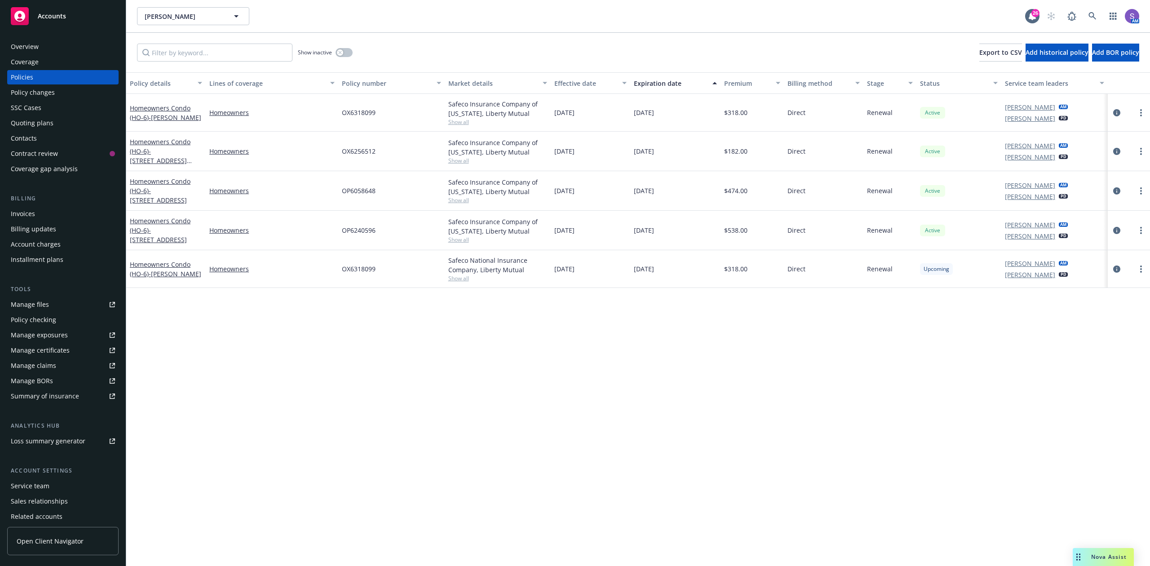
click at [358, 110] on span "OX6318099" at bounding box center [359, 112] width 34 height 9
click at [380, 137] on div "OX6256512" at bounding box center [391, 152] width 106 height 40
click at [369, 146] on div "OX6256512" at bounding box center [391, 152] width 106 height 40
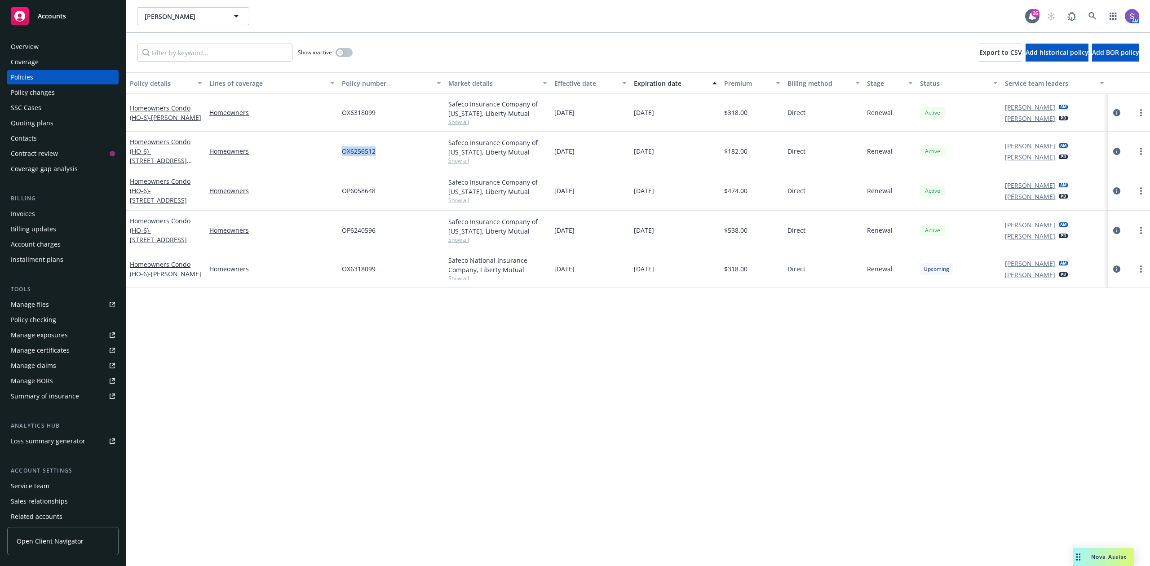
click at [369, 146] on span "OX6256512" at bounding box center [359, 150] width 34 height 9
click at [1093, 15] on icon at bounding box center [1092, 16] width 8 height 8
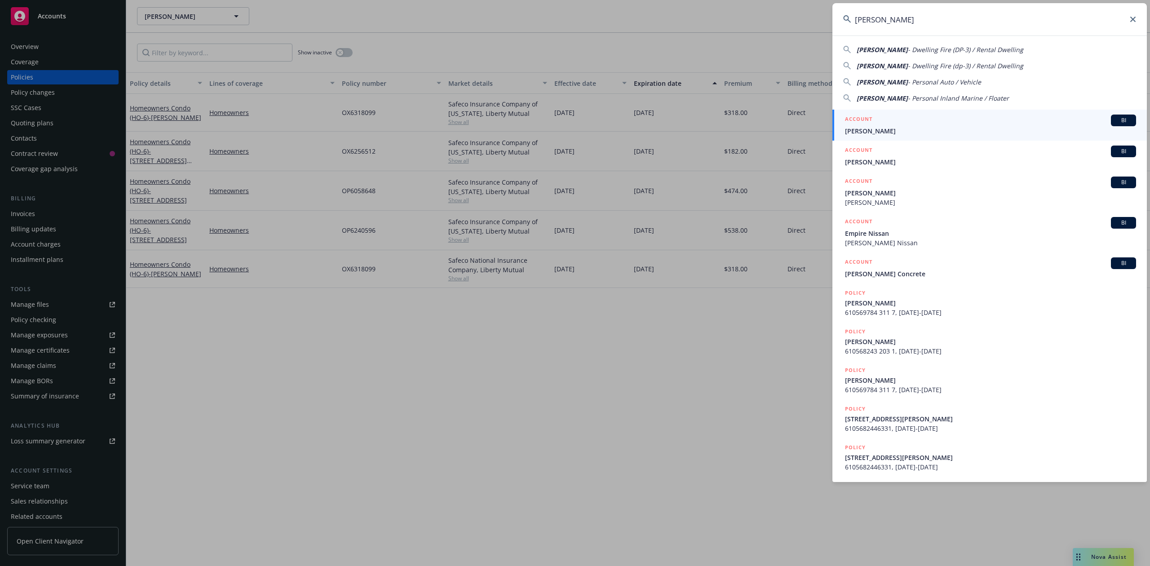
type input "[PERSON_NAME]"
click at [878, 140] on link "ACCOUNT BI [PERSON_NAME]" at bounding box center [989, 125] width 314 height 31
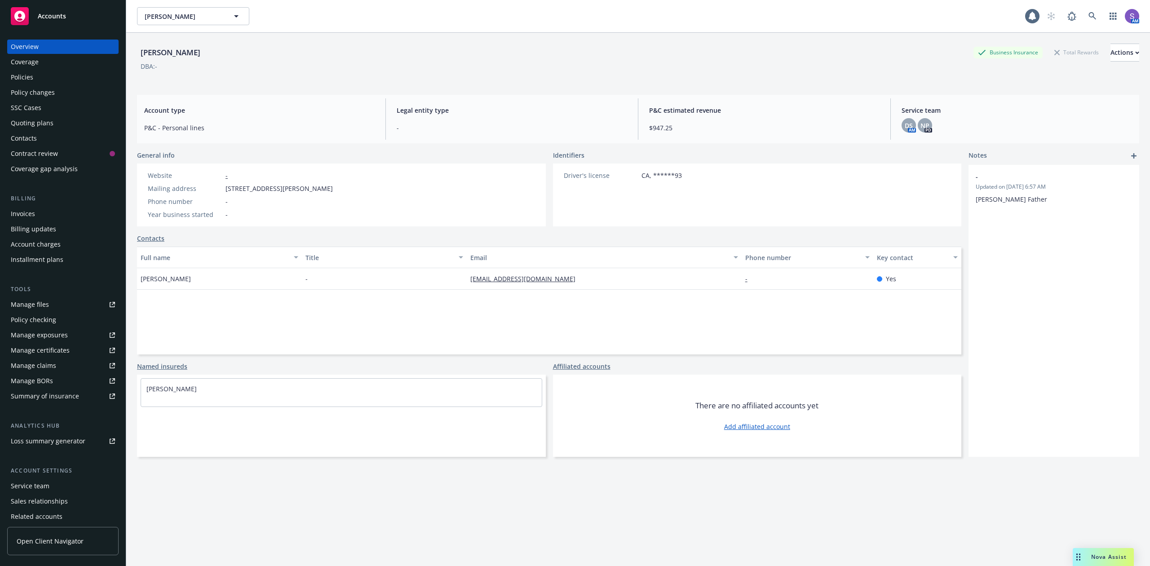
click at [27, 76] on div "Policies" at bounding box center [22, 77] width 22 height 14
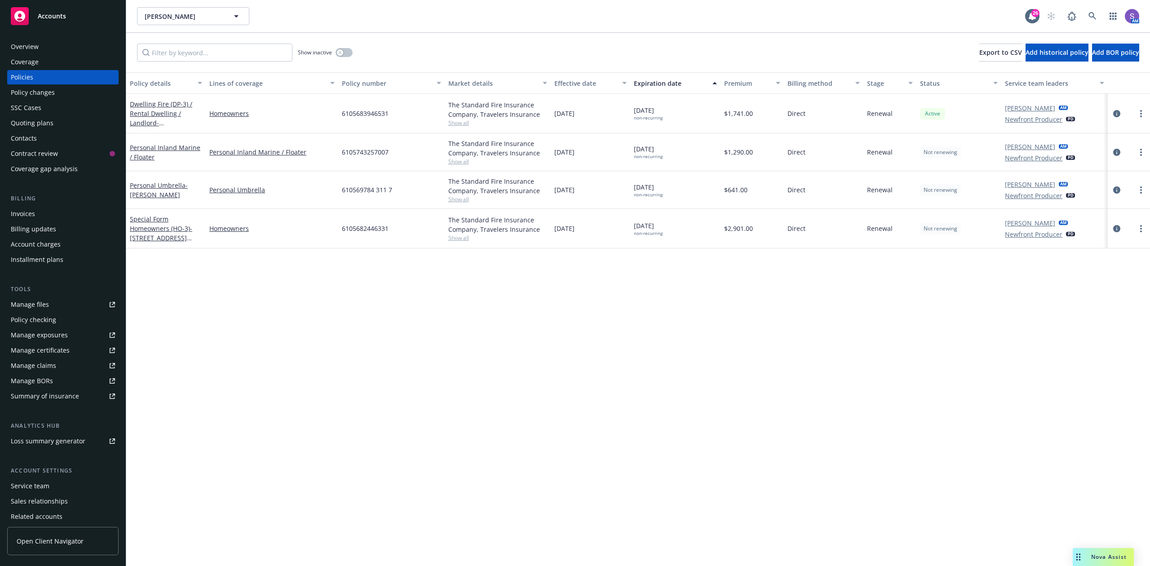
click at [358, 108] on div "6105683946531" at bounding box center [391, 114] width 106 height 40
click at [358, 109] on span "6105683946531" at bounding box center [365, 113] width 47 height 9
click at [360, 191] on span "610569784 311 7" at bounding box center [367, 189] width 50 height 9
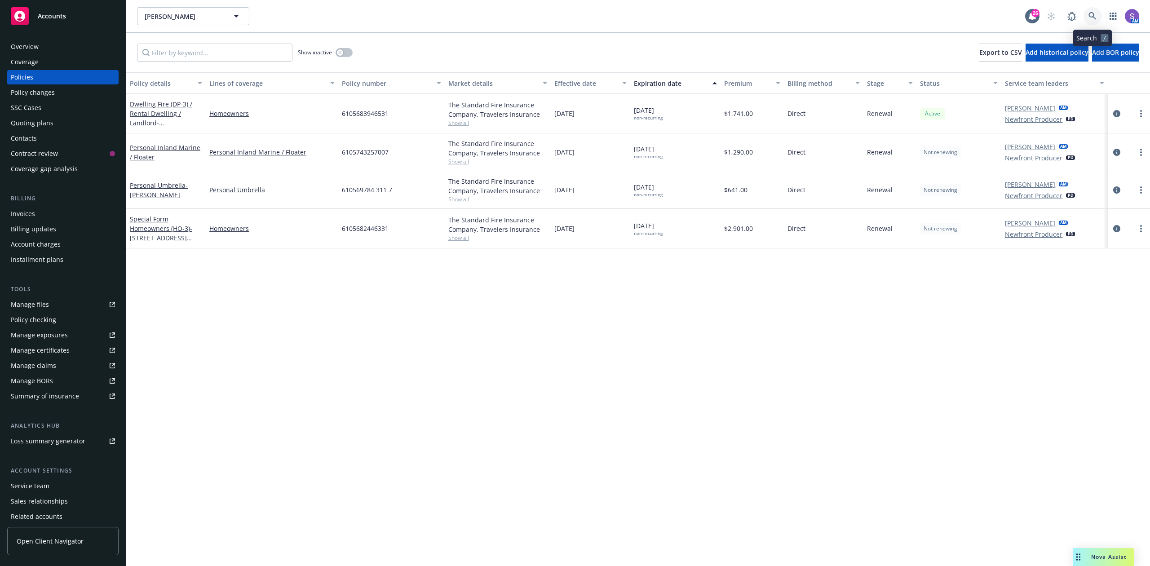
click at [1089, 17] on icon at bounding box center [1092, 16] width 8 height 8
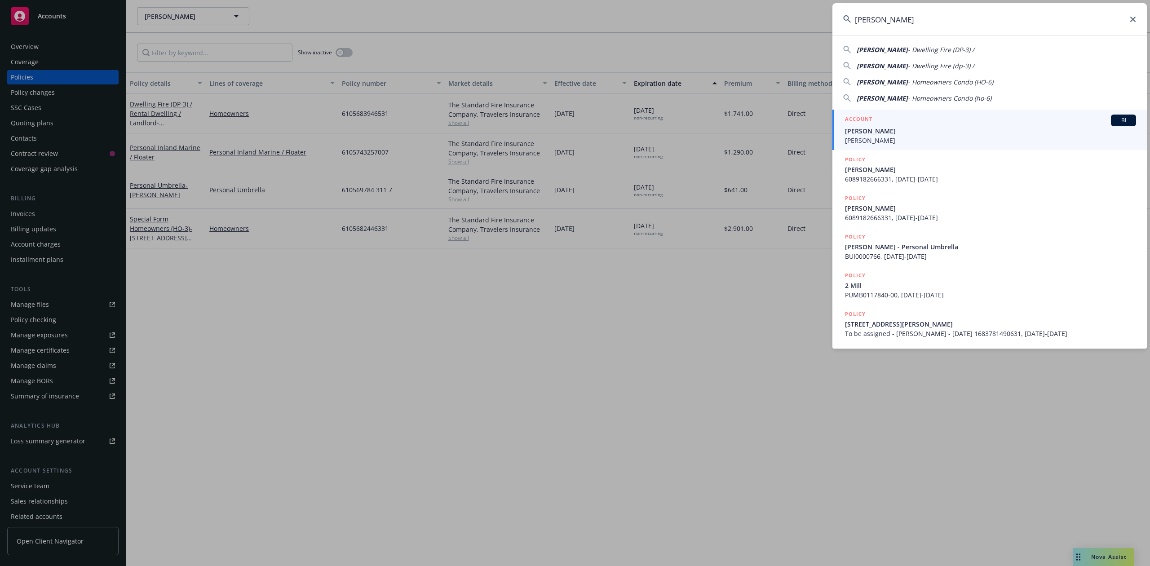
type input "[PERSON_NAME]"
click at [914, 133] on span "[PERSON_NAME]" at bounding box center [990, 130] width 291 height 9
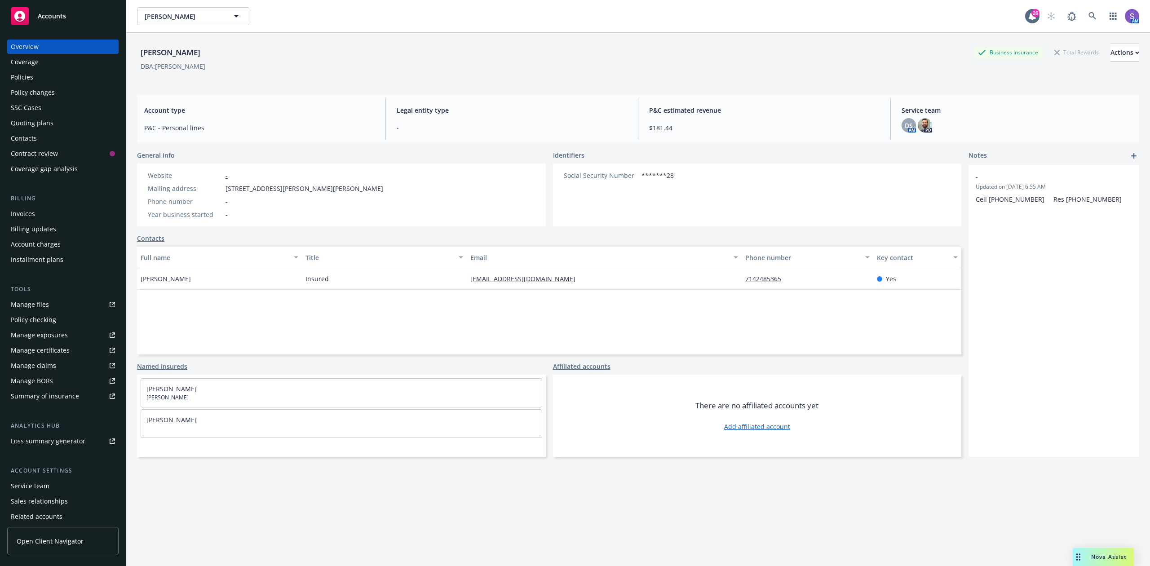
click at [15, 80] on div "Policies" at bounding box center [22, 77] width 22 height 14
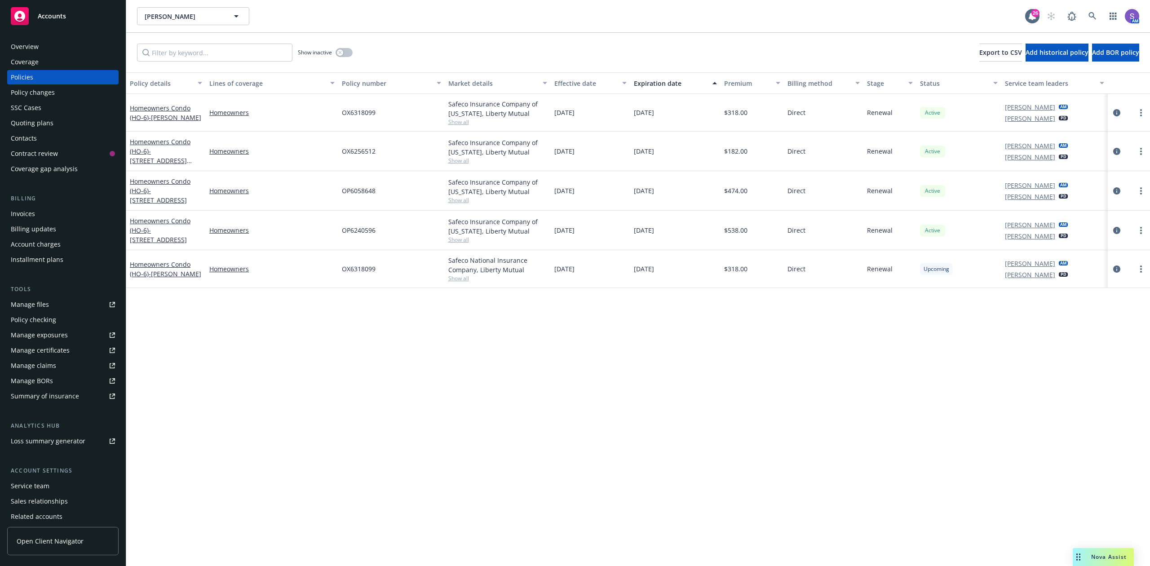
click at [351, 156] on div "OX6256512" at bounding box center [391, 152] width 106 height 40
click at [345, 155] on span "OX6256512" at bounding box center [359, 150] width 34 height 9
click at [360, 151] on span "OX6256512" at bounding box center [359, 150] width 34 height 9
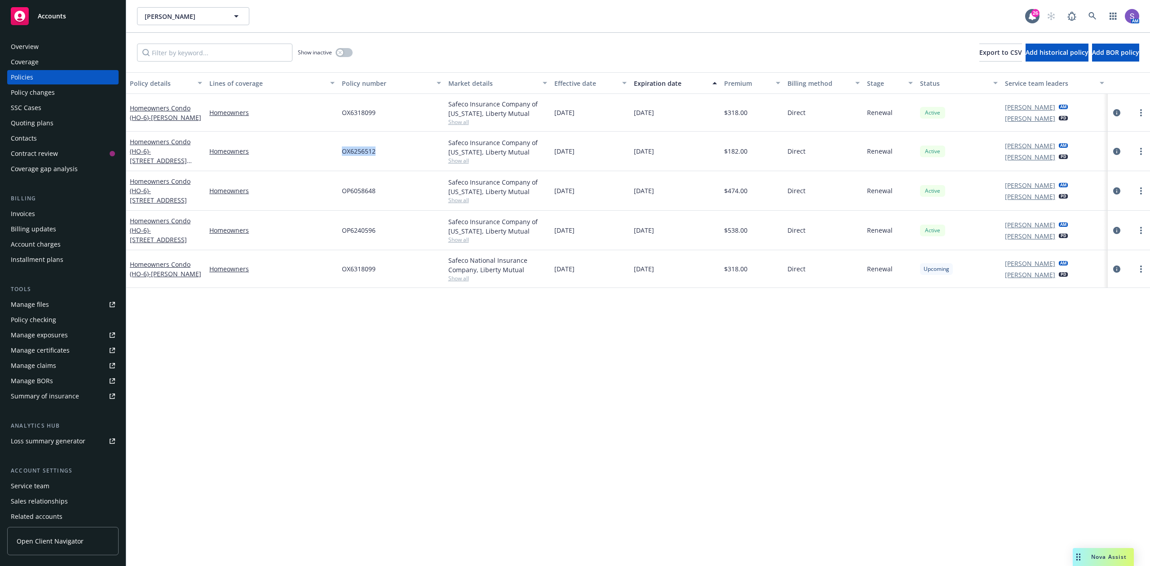
click at [360, 150] on span "OX6256512" at bounding box center [359, 150] width 34 height 9
click at [367, 190] on span "OP6058648" at bounding box center [359, 190] width 34 height 9
click at [365, 190] on span "OP6058648" at bounding box center [359, 190] width 34 height 9
click at [363, 190] on span "OP6058648" at bounding box center [359, 190] width 34 height 9
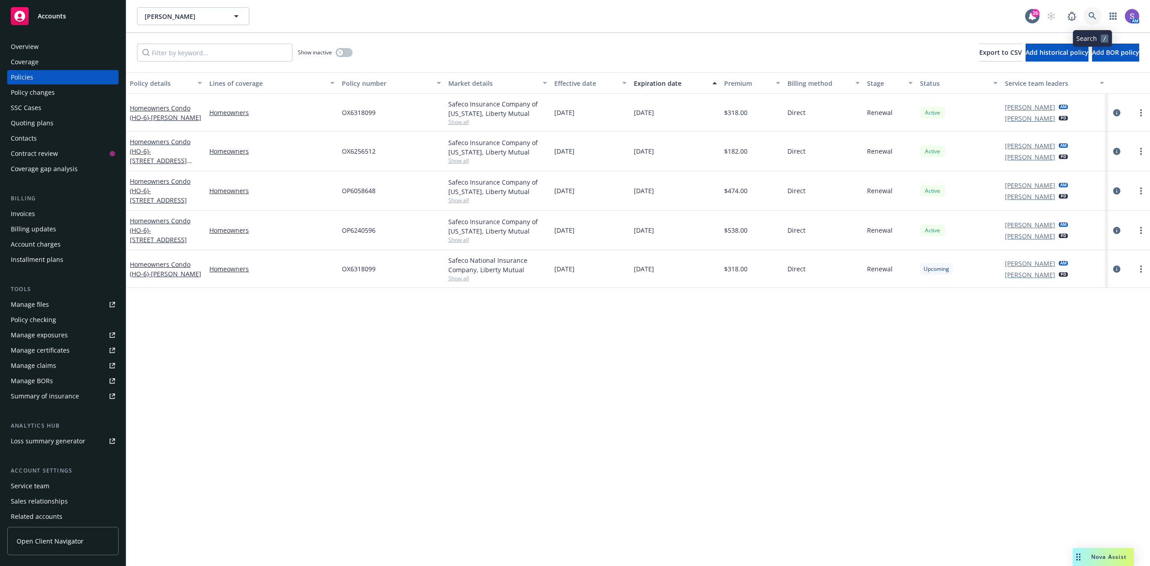
click at [1091, 14] on icon at bounding box center [1092, 16] width 8 height 8
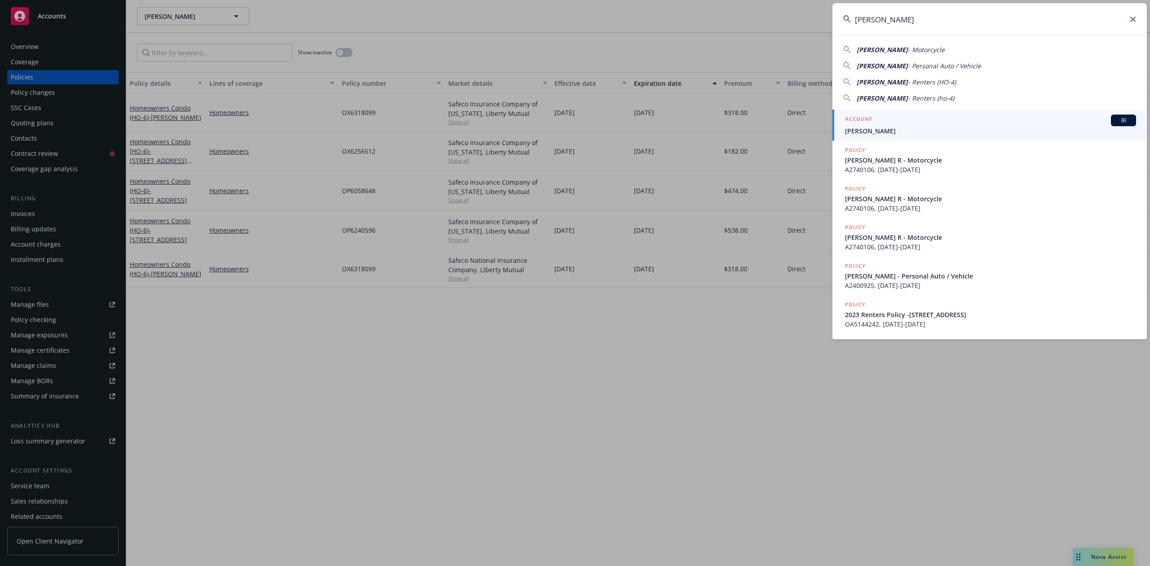
type input "[PERSON_NAME]"
click at [892, 123] on div "ACCOUNT BI" at bounding box center [990, 121] width 291 height 12
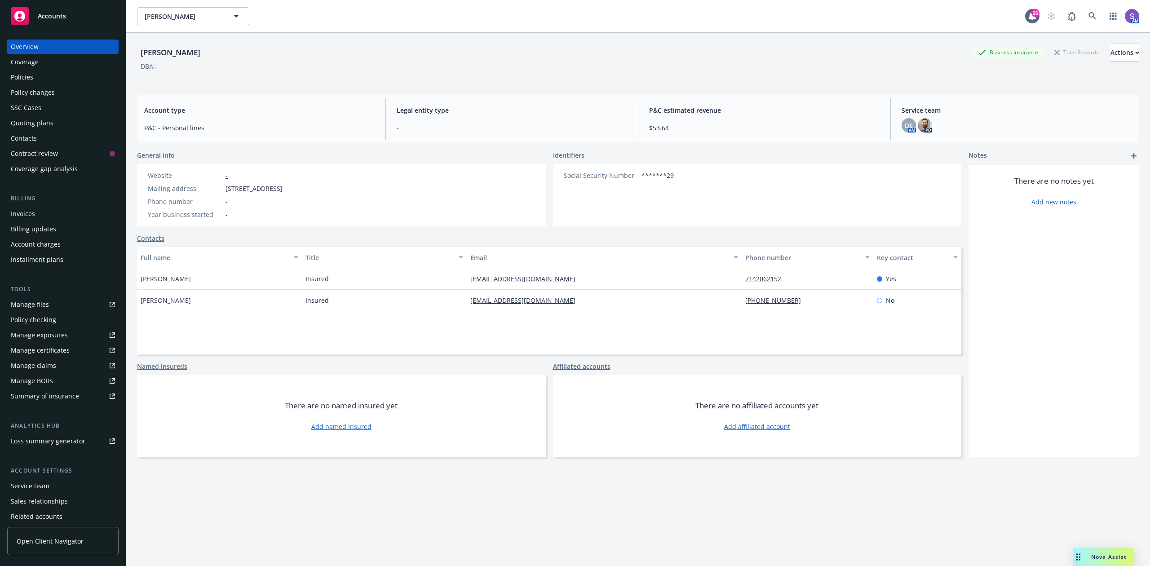
click at [25, 76] on div "Policies" at bounding box center [22, 77] width 22 height 14
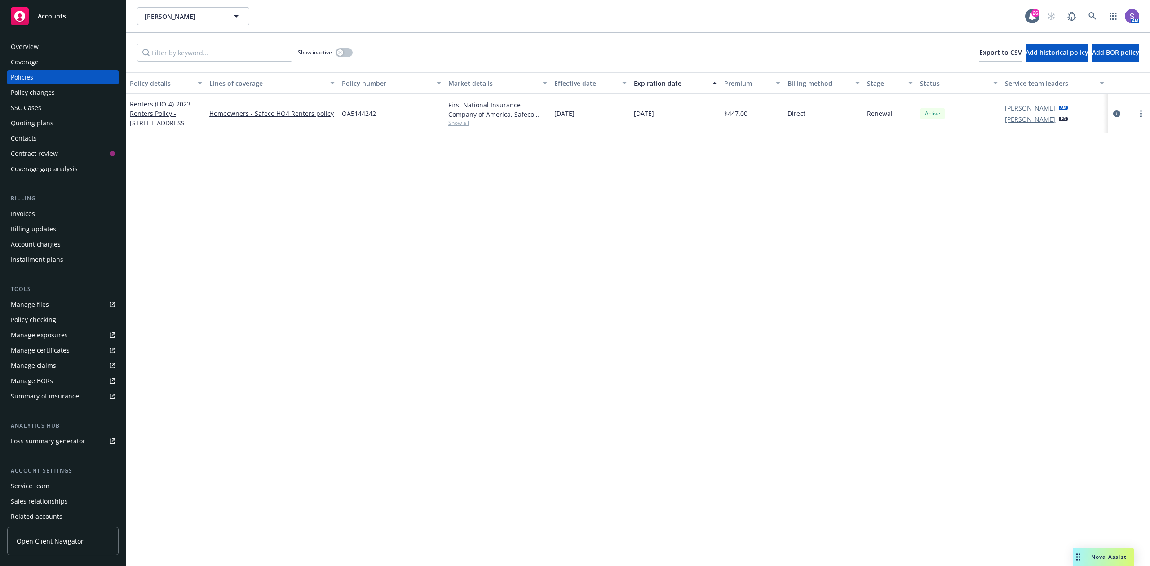
click at [360, 109] on span "OA5144242" at bounding box center [359, 113] width 34 height 9
click at [369, 110] on span "OA5144242" at bounding box center [359, 113] width 34 height 9
click at [1091, 13] on icon at bounding box center [1092, 16] width 8 height 8
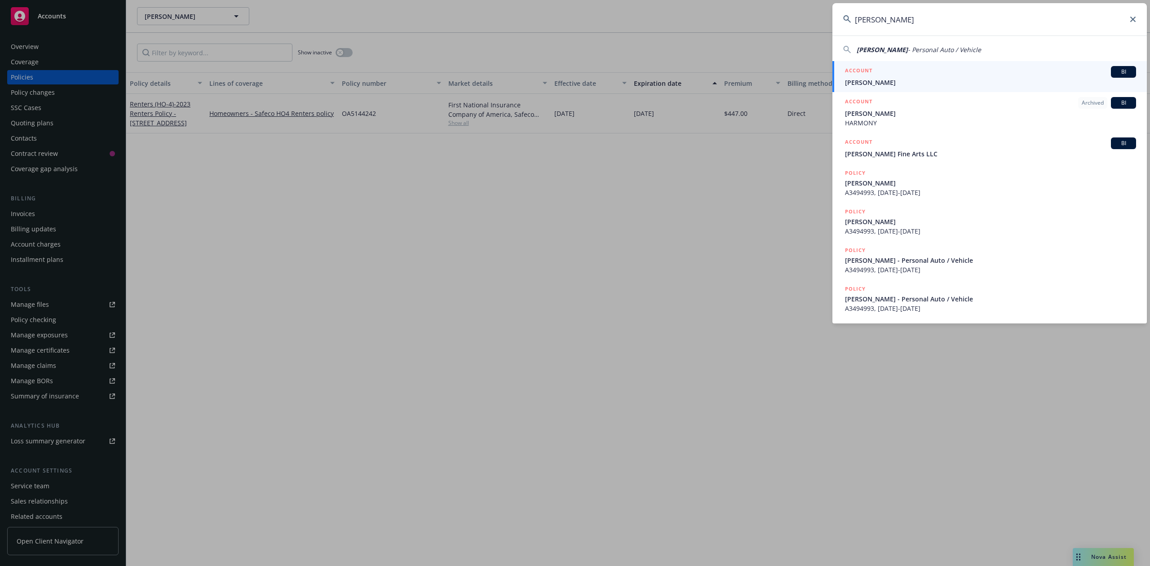
type input "[PERSON_NAME]"
click at [886, 80] on span "[PERSON_NAME]" at bounding box center [990, 82] width 291 height 9
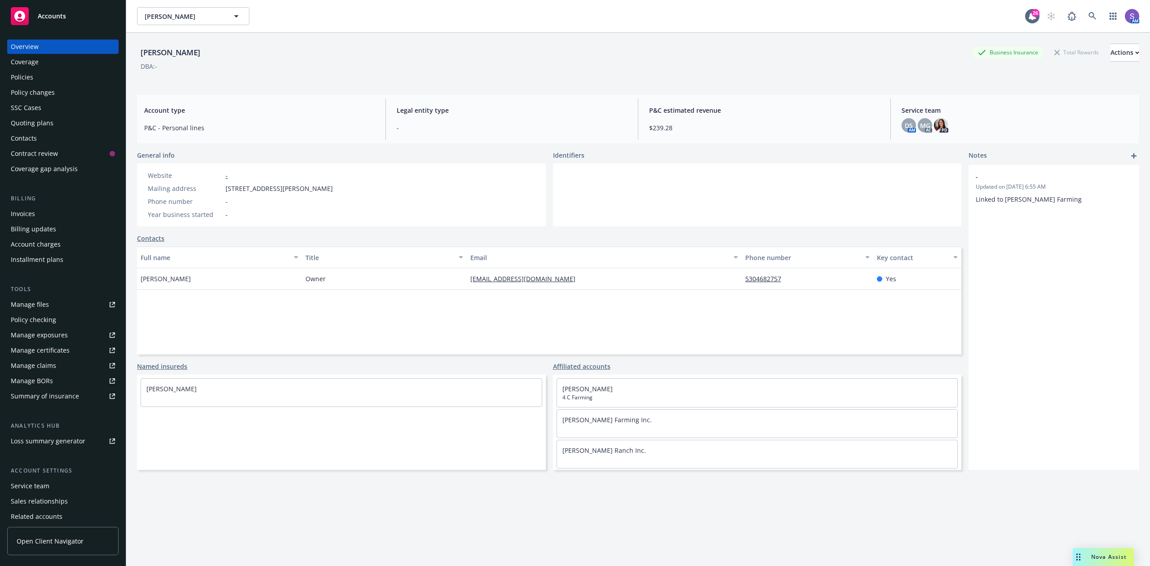
click at [18, 78] on div "Policies" at bounding box center [22, 77] width 22 height 14
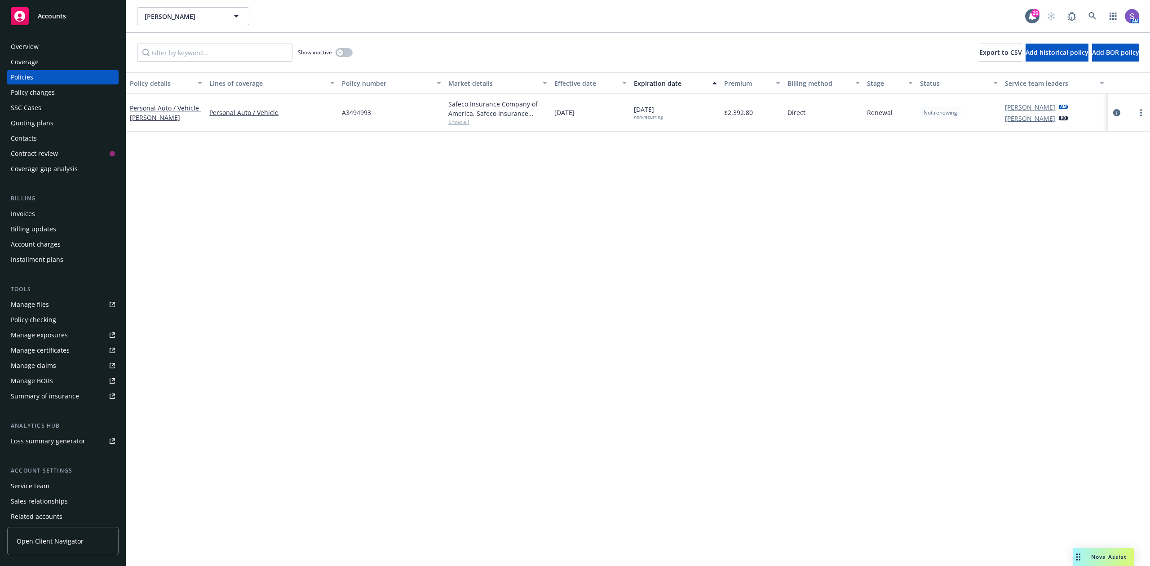
click at [346, 114] on span "A3494993" at bounding box center [356, 112] width 29 height 9
click at [1093, 17] on icon at bounding box center [1092, 16] width 8 height 8
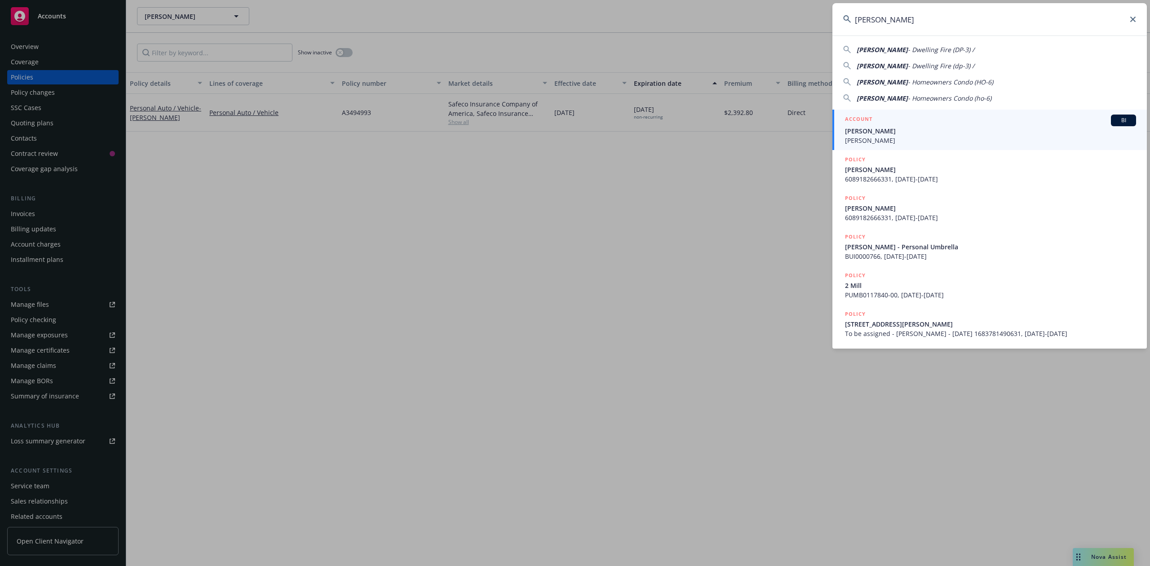
type input "[PERSON_NAME]"
click at [888, 135] on span "[PERSON_NAME]" at bounding box center [990, 130] width 291 height 9
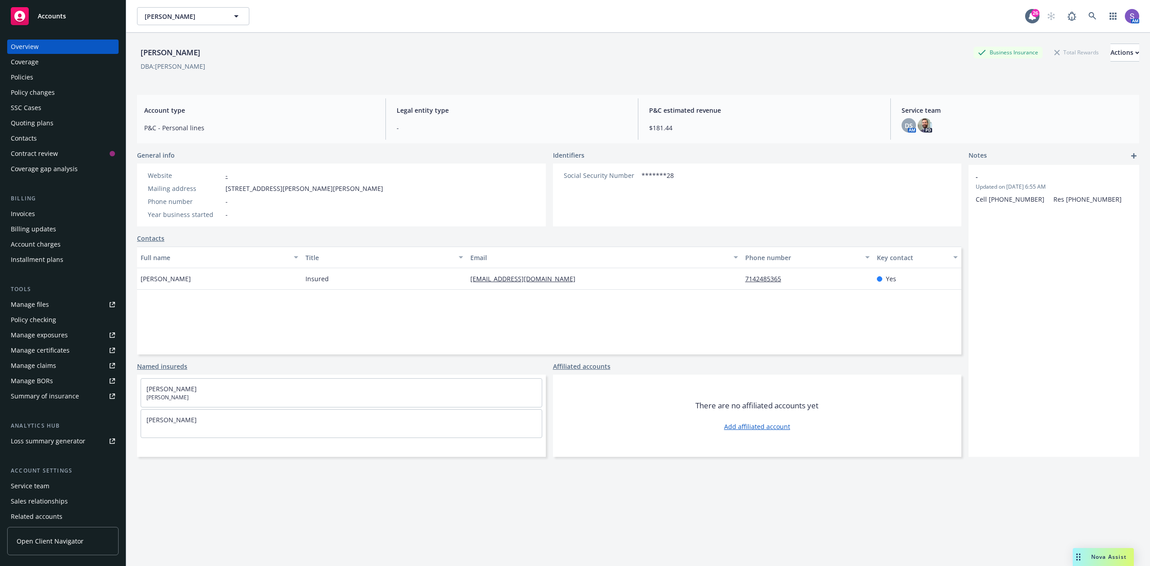
click at [38, 81] on div "Policies" at bounding box center [63, 77] width 104 height 14
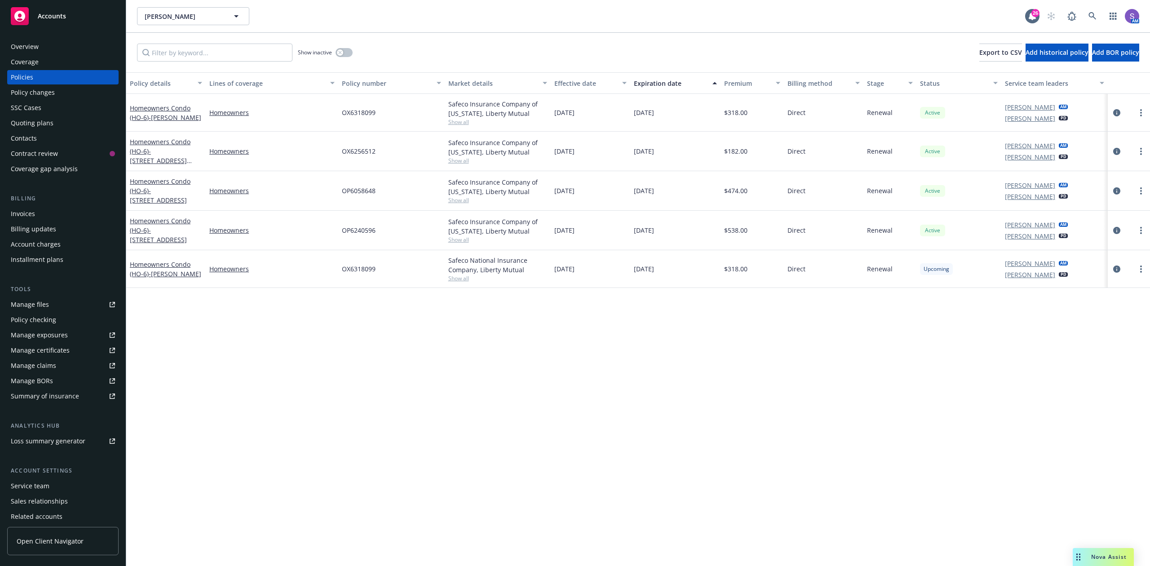
click at [361, 151] on span "OX6256512" at bounding box center [359, 150] width 34 height 9
click at [361, 150] on span "OX6256512" at bounding box center [359, 150] width 34 height 9
click at [358, 150] on span "OX6256512" at bounding box center [359, 150] width 34 height 9
click at [1089, 17] on icon at bounding box center [1092, 16] width 8 height 8
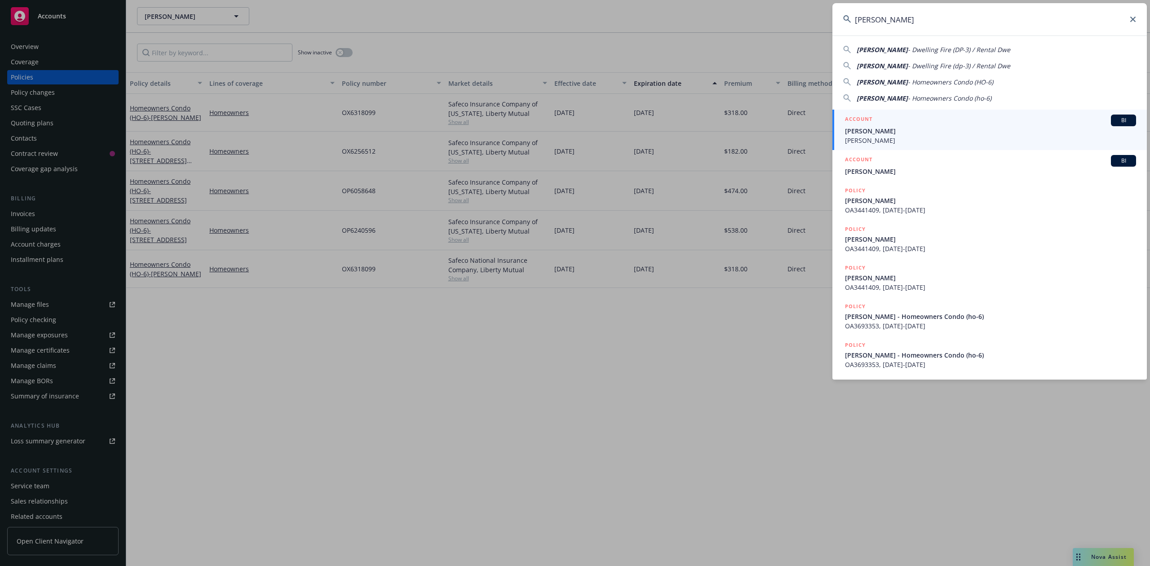
type input "[PERSON_NAME]"
click at [893, 137] on span "[PERSON_NAME]" at bounding box center [990, 140] width 291 height 9
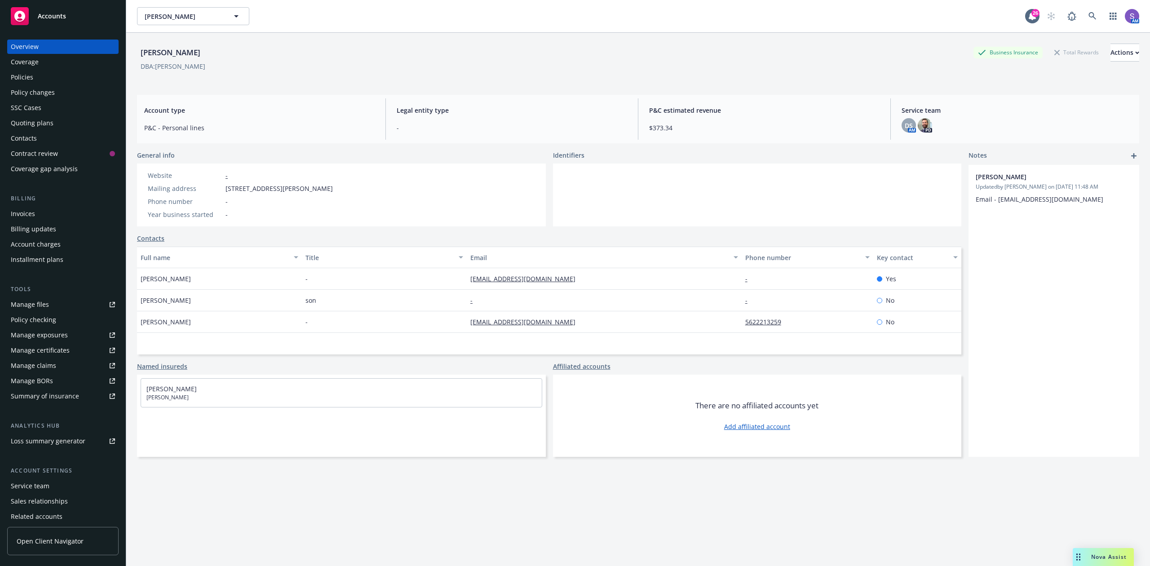
click at [35, 76] on div "Policies" at bounding box center [63, 77] width 104 height 14
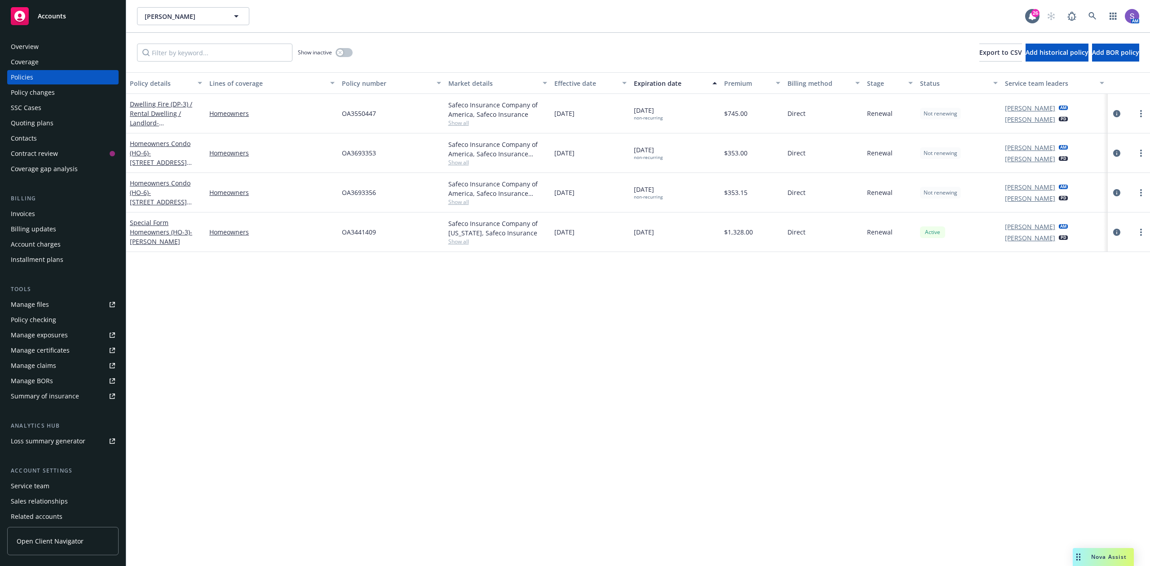
click at [360, 112] on span "OA3550447" at bounding box center [359, 113] width 34 height 9
click at [359, 112] on span "OA3550447" at bounding box center [359, 113] width 34 height 9
click at [1089, 16] on icon at bounding box center [1092, 16] width 8 height 8
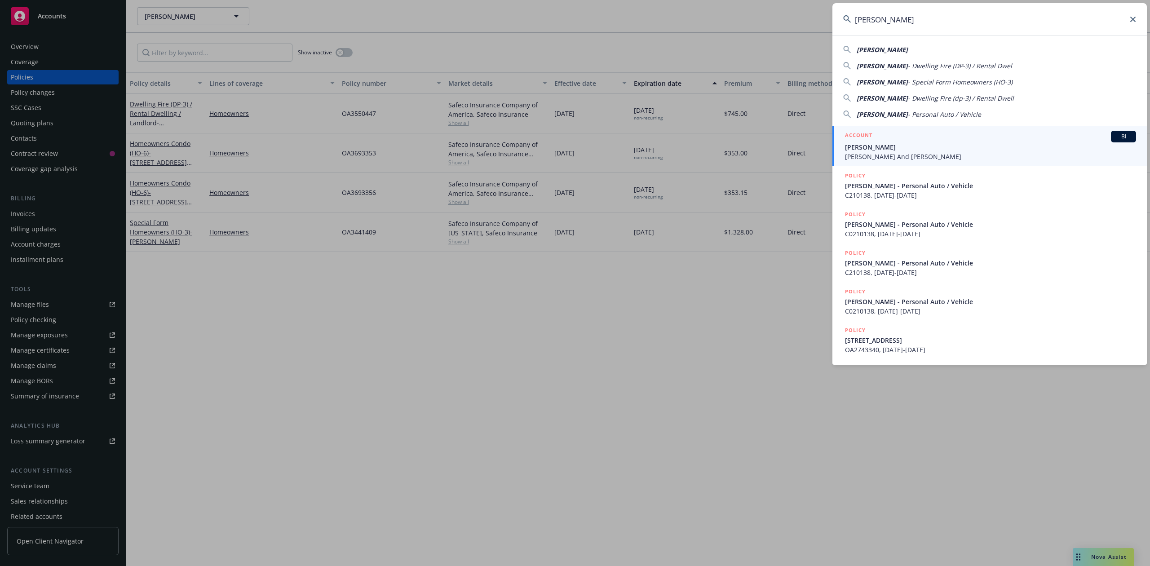
type input "[PERSON_NAME]"
click at [880, 141] on div "ACCOUNT BI" at bounding box center [990, 137] width 291 height 12
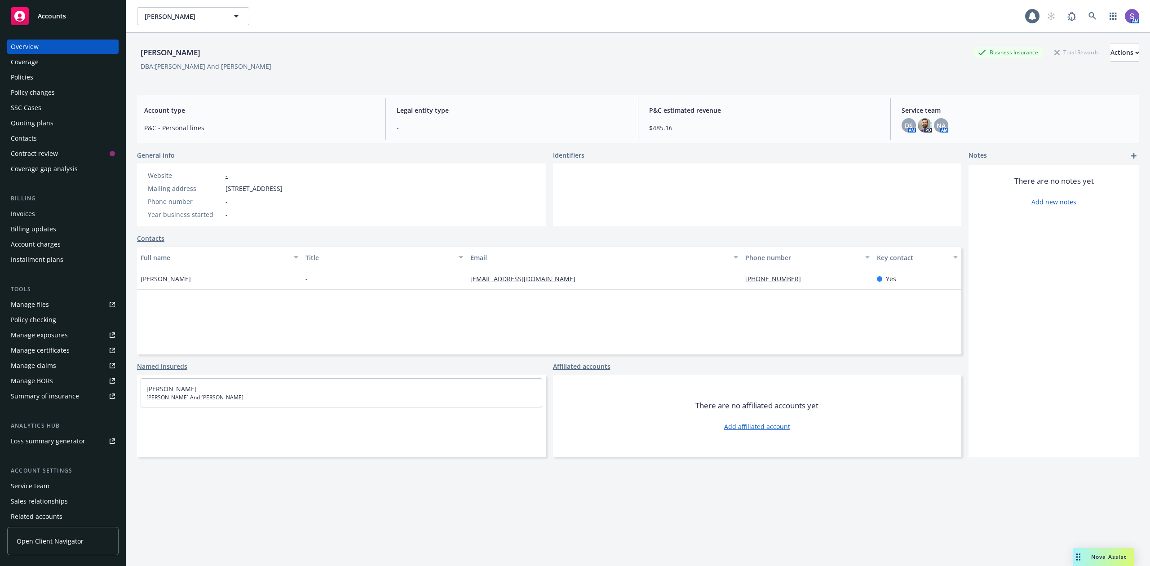
click at [30, 76] on div "Policies" at bounding box center [22, 77] width 22 height 14
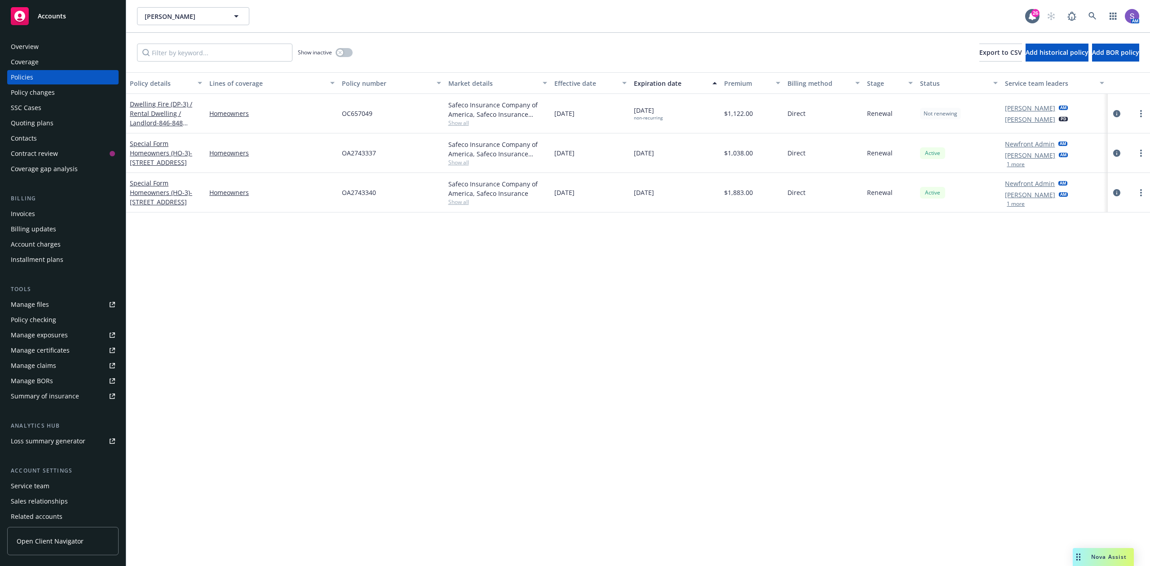
click at [360, 114] on span "OC657049" at bounding box center [357, 113] width 31 height 9
click at [1090, 13] on icon at bounding box center [1092, 16] width 8 height 8
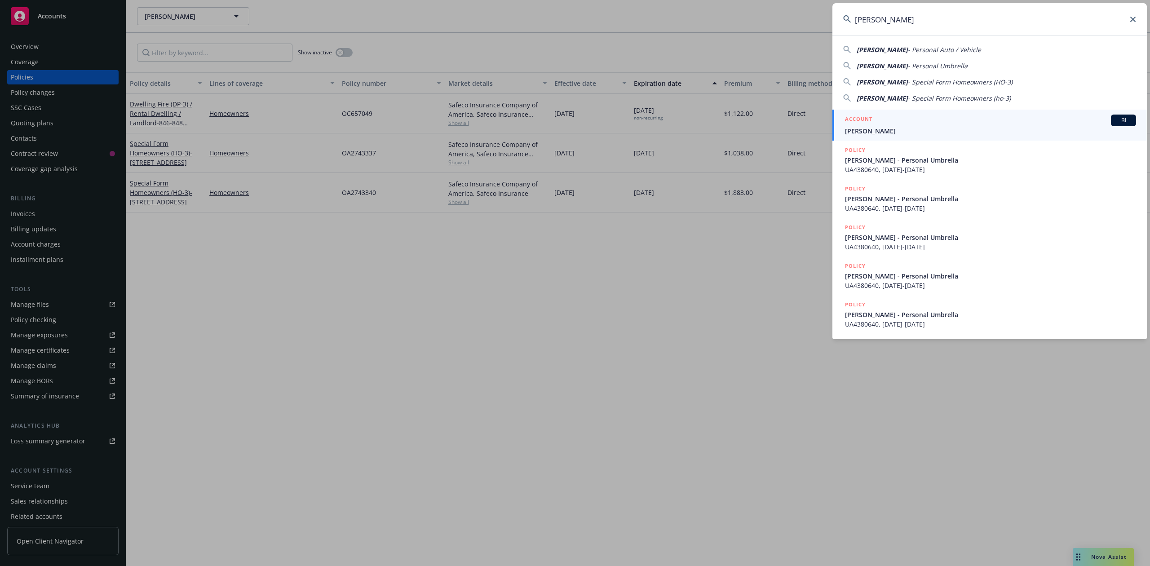
type input "[PERSON_NAME]"
click at [876, 130] on span "[PERSON_NAME]" at bounding box center [990, 130] width 291 height 9
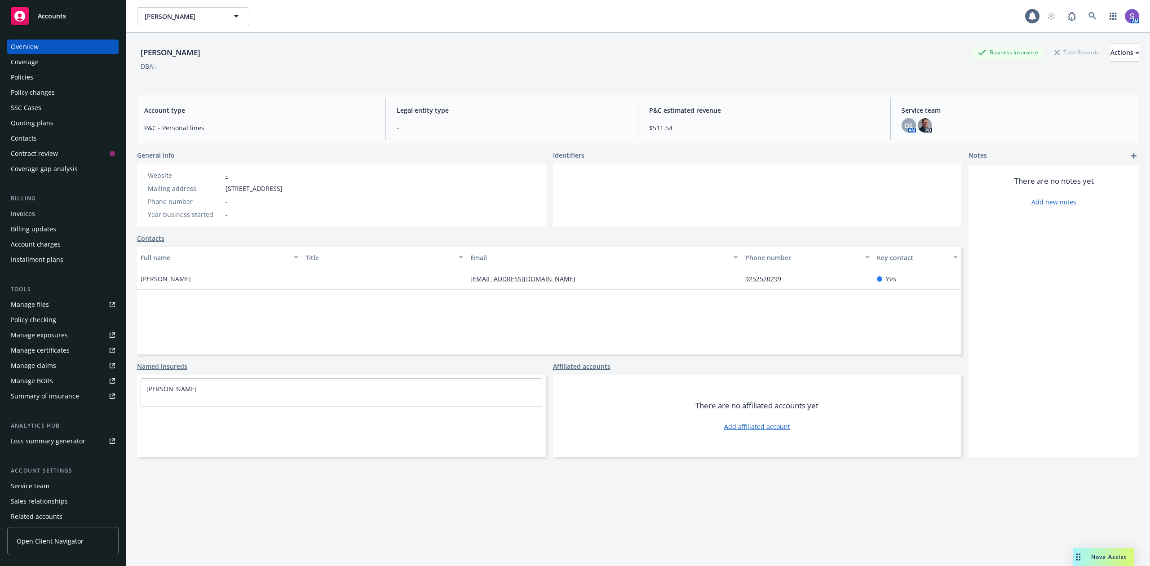
click at [26, 78] on div "Policies" at bounding box center [22, 77] width 22 height 14
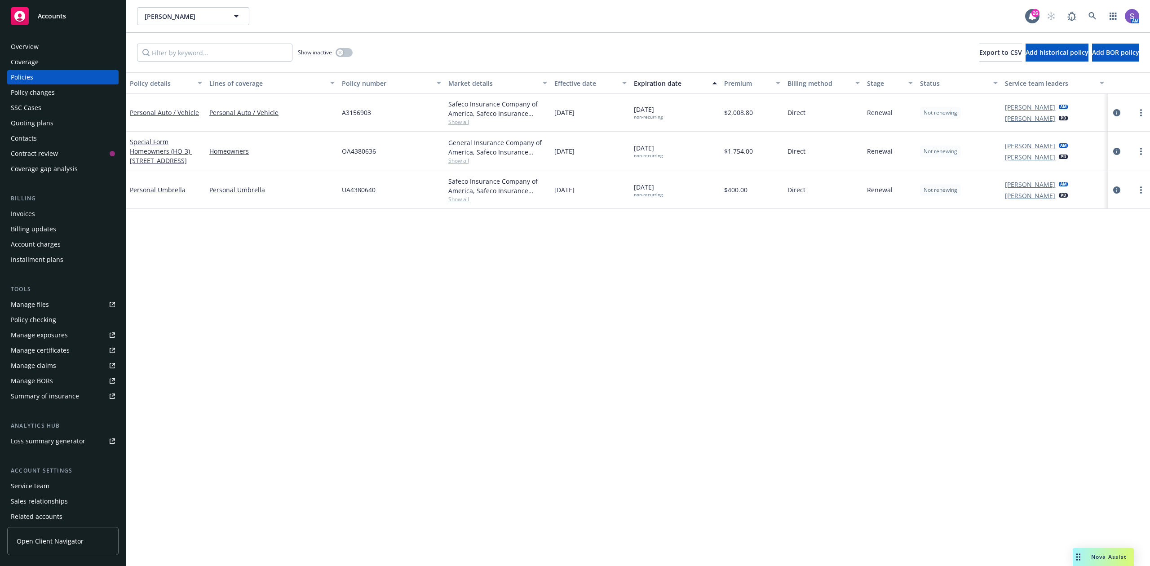
click at [360, 111] on span "A3156903" at bounding box center [356, 112] width 29 height 9
click at [364, 157] on div "OA4380636" at bounding box center [391, 152] width 106 height 40
drag, startPoint x: 1109, startPoint y: 4, endPoint x: 1103, endPoint y: 7, distance: 6.2
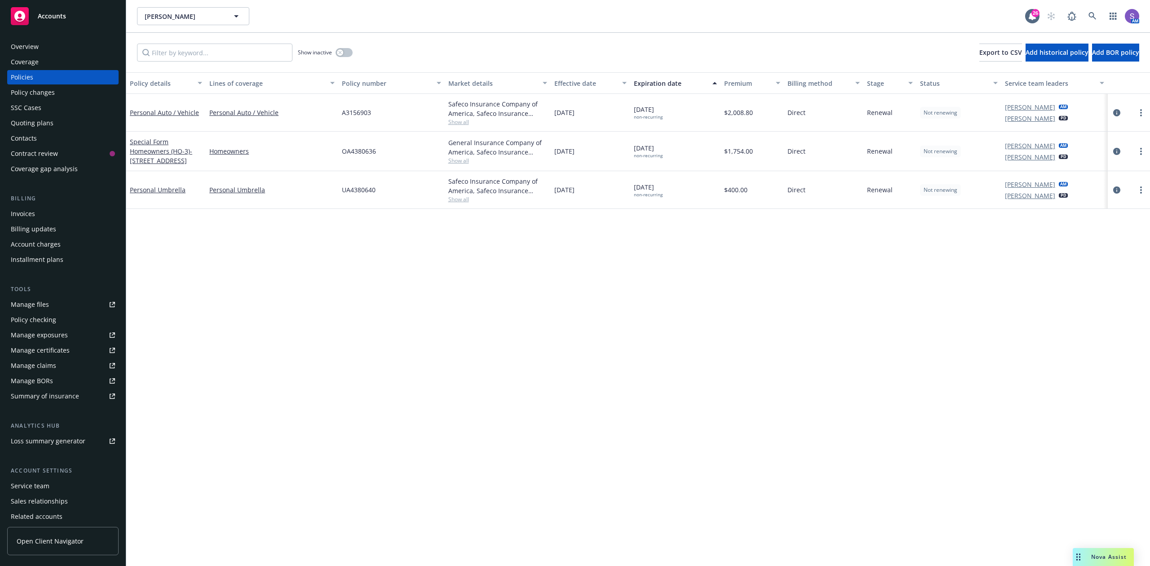
click at [1108, 4] on div "[PERSON_NAME] [PERSON_NAME] 26 AM" at bounding box center [638, 16] width 1024 height 32
click at [1097, 13] on link at bounding box center [1093, 16] width 18 height 18
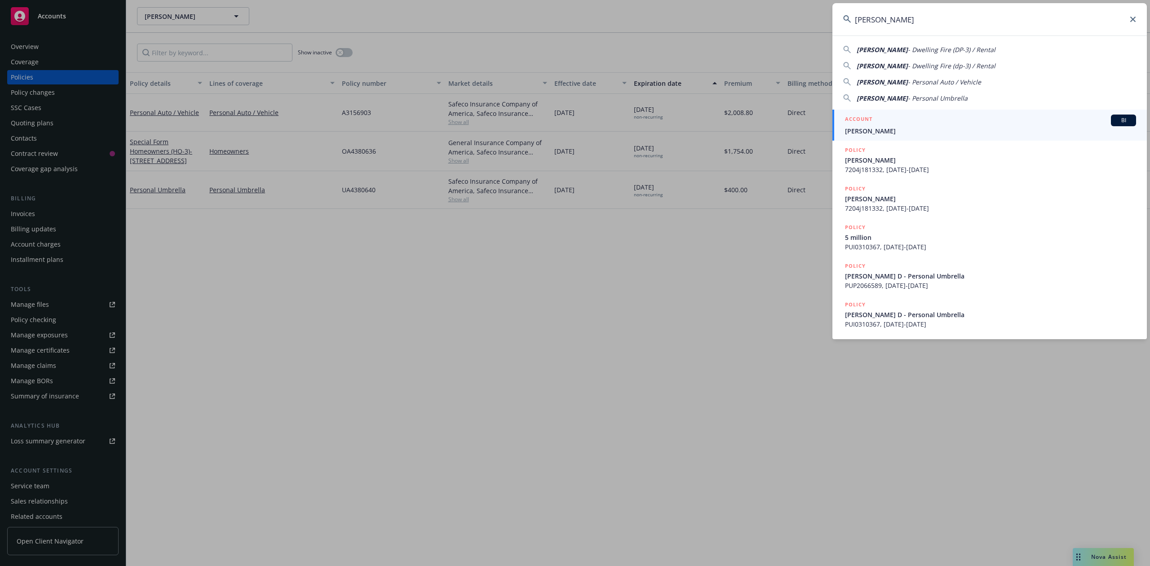
type input "[PERSON_NAME]"
click at [886, 126] on div "ACCOUNT BI" at bounding box center [990, 121] width 291 height 12
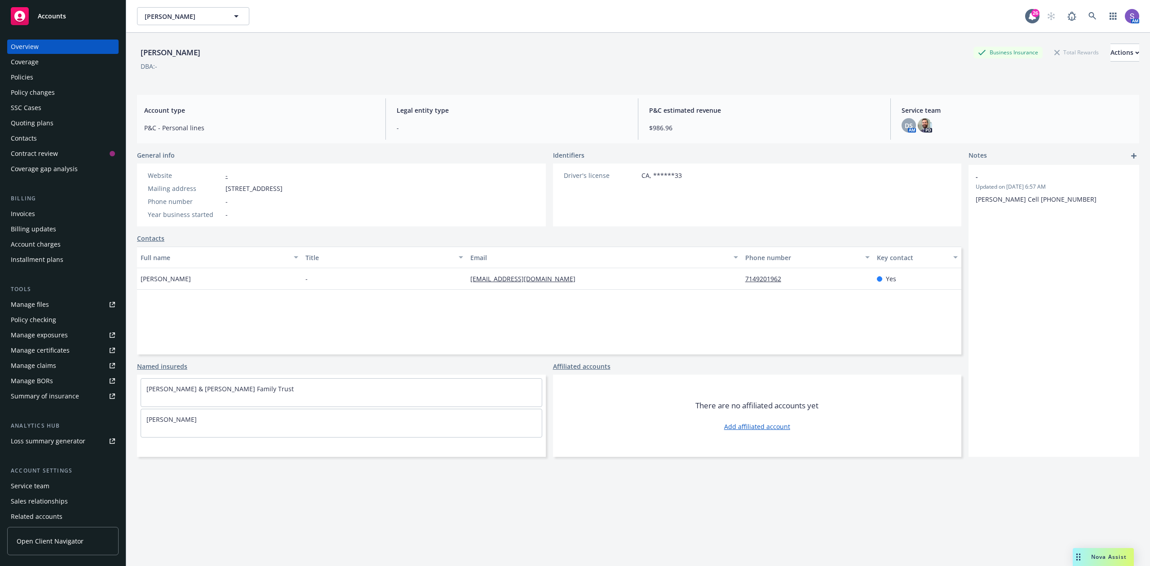
click at [17, 82] on div "Policies" at bounding box center [22, 77] width 22 height 14
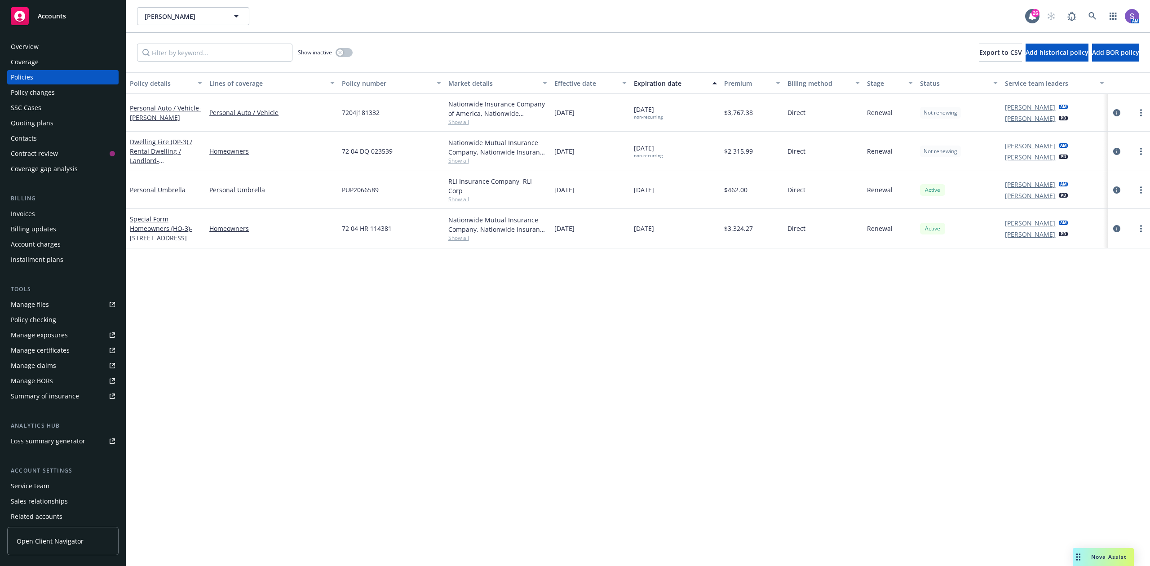
click at [358, 148] on span "72 04 DQ 023539" at bounding box center [367, 150] width 51 height 9
click at [1092, 15] on icon at bounding box center [1092, 16] width 8 height 8
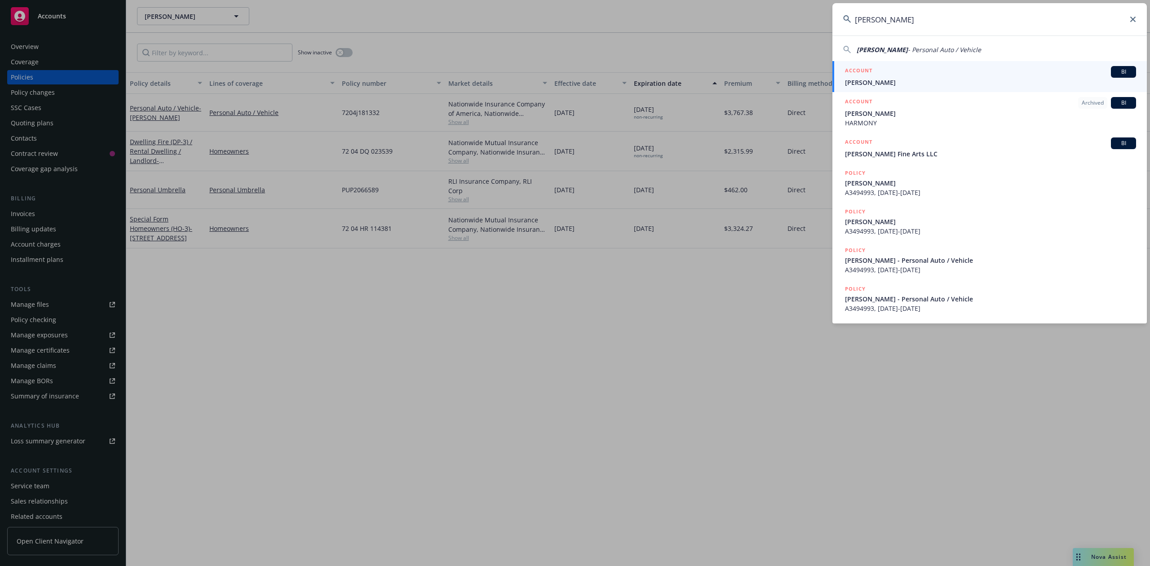
type input "[PERSON_NAME]"
click at [872, 81] on span "[PERSON_NAME]" at bounding box center [990, 82] width 291 height 9
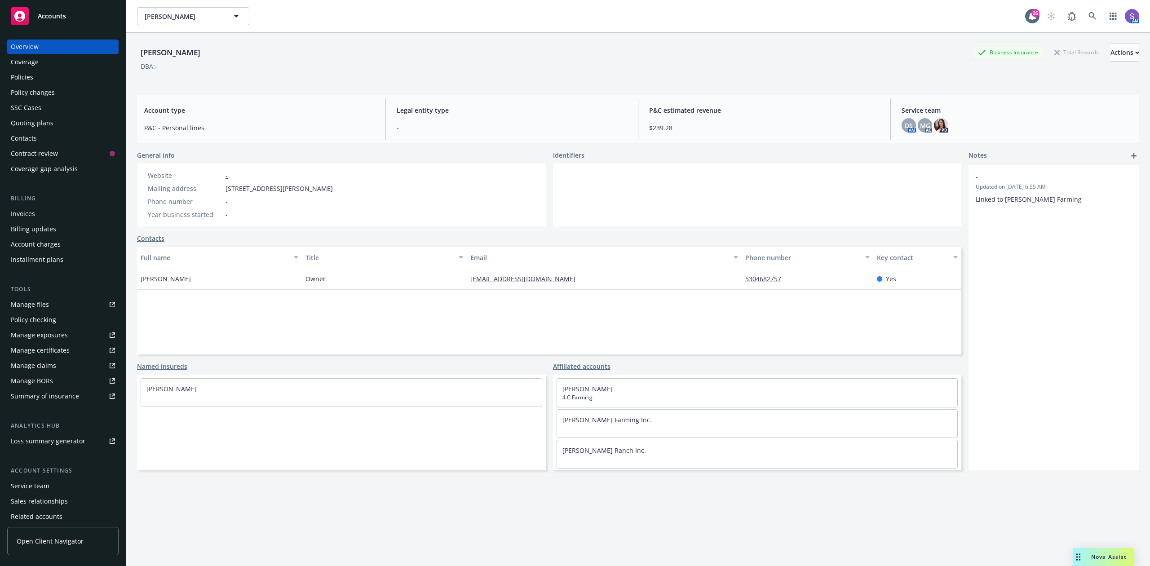
click at [30, 77] on div "Policies" at bounding box center [22, 77] width 22 height 14
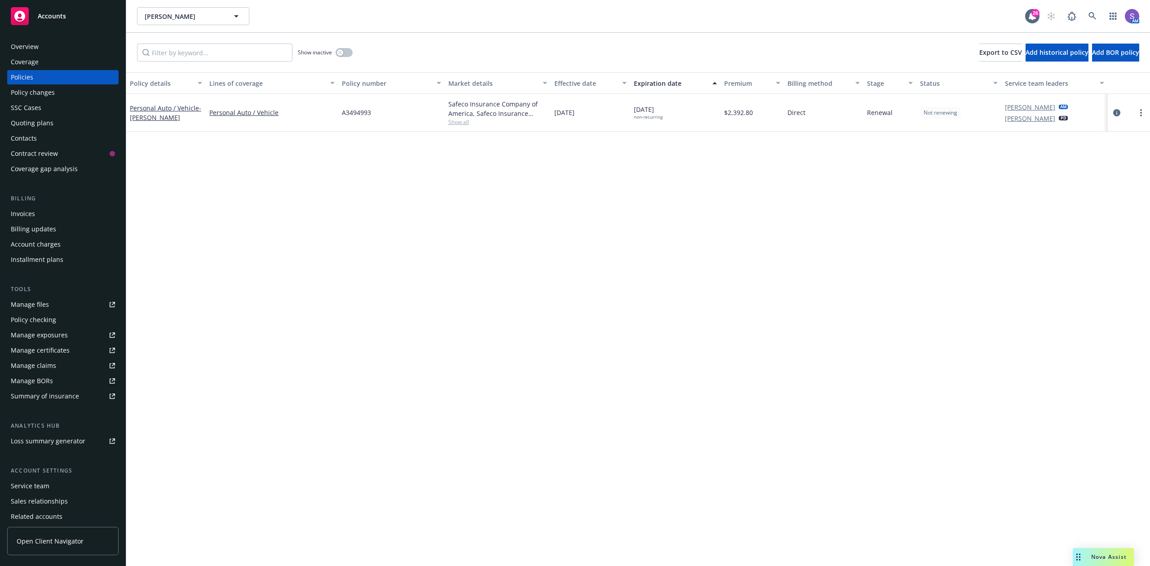
click at [349, 113] on span "A3494993" at bounding box center [356, 112] width 29 height 9
